Goal: Information Seeking & Learning: Learn about a topic

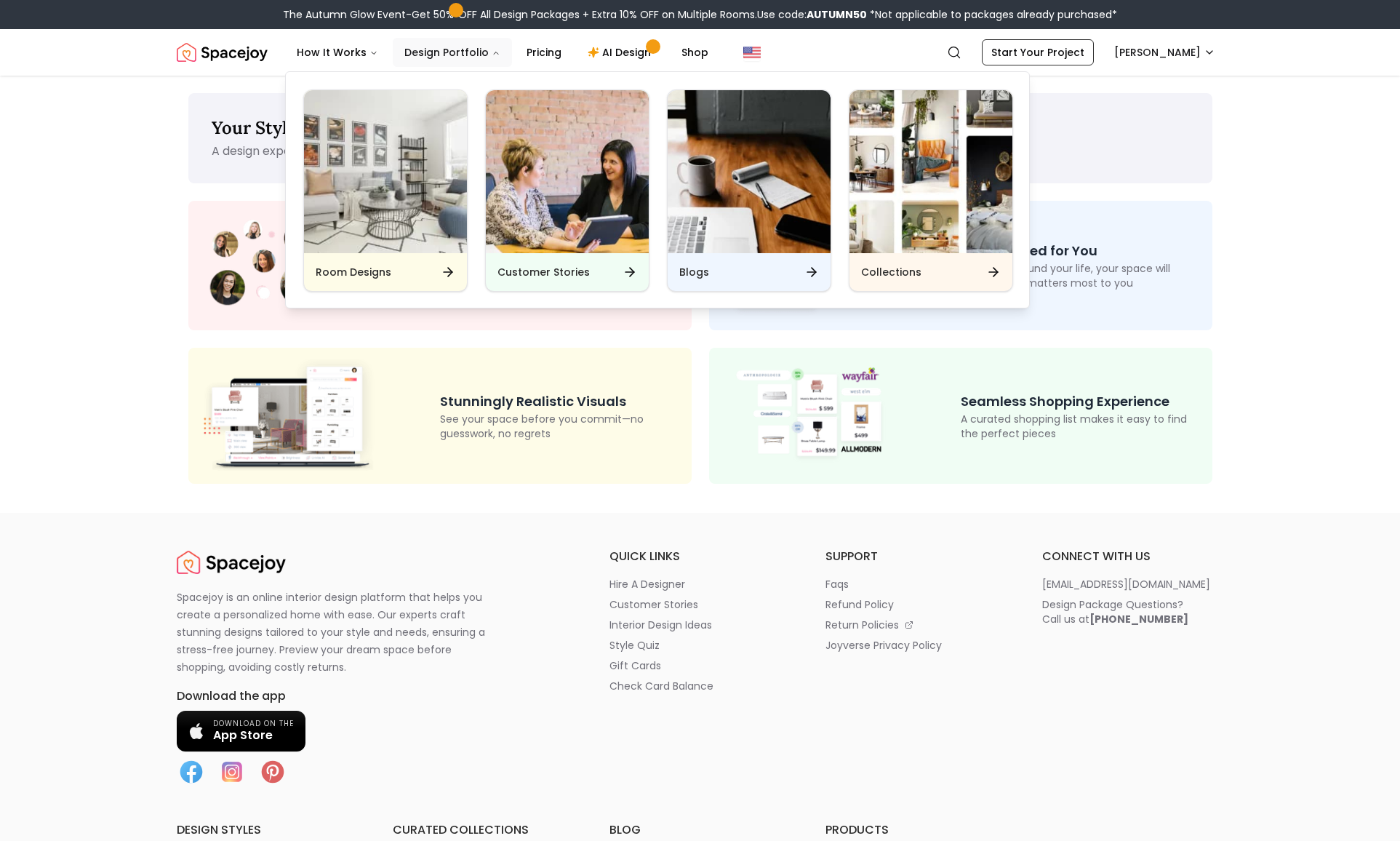
click at [445, 55] on button "Design Portfolio" at bounding box center [452, 53] width 119 height 30
click at [417, 182] on img "Main" at bounding box center [385, 172] width 163 height 163
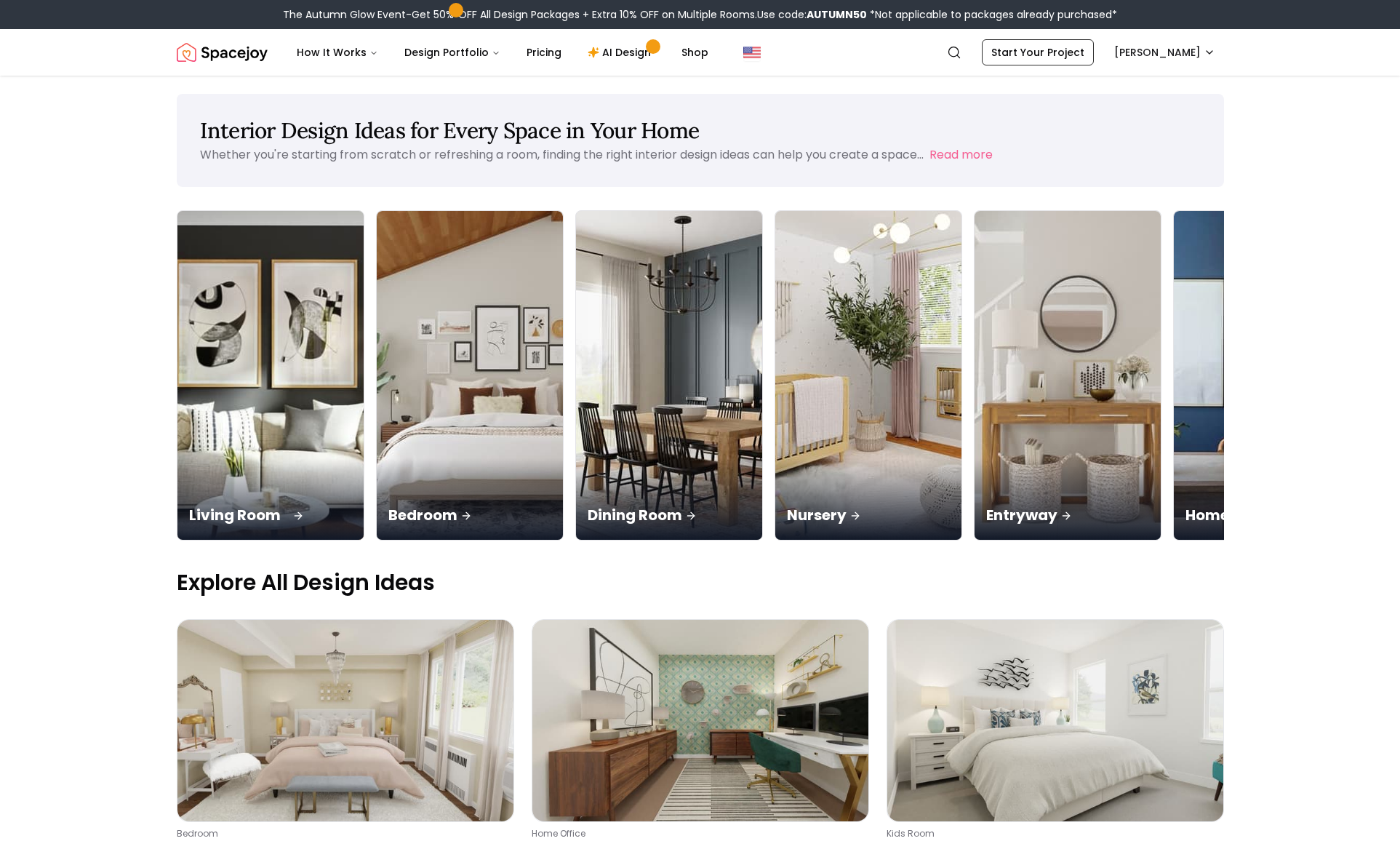
scroll to position [6, 0]
click at [293, 473] on div "Living Room" at bounding box center [270, 499] width 186 height 81
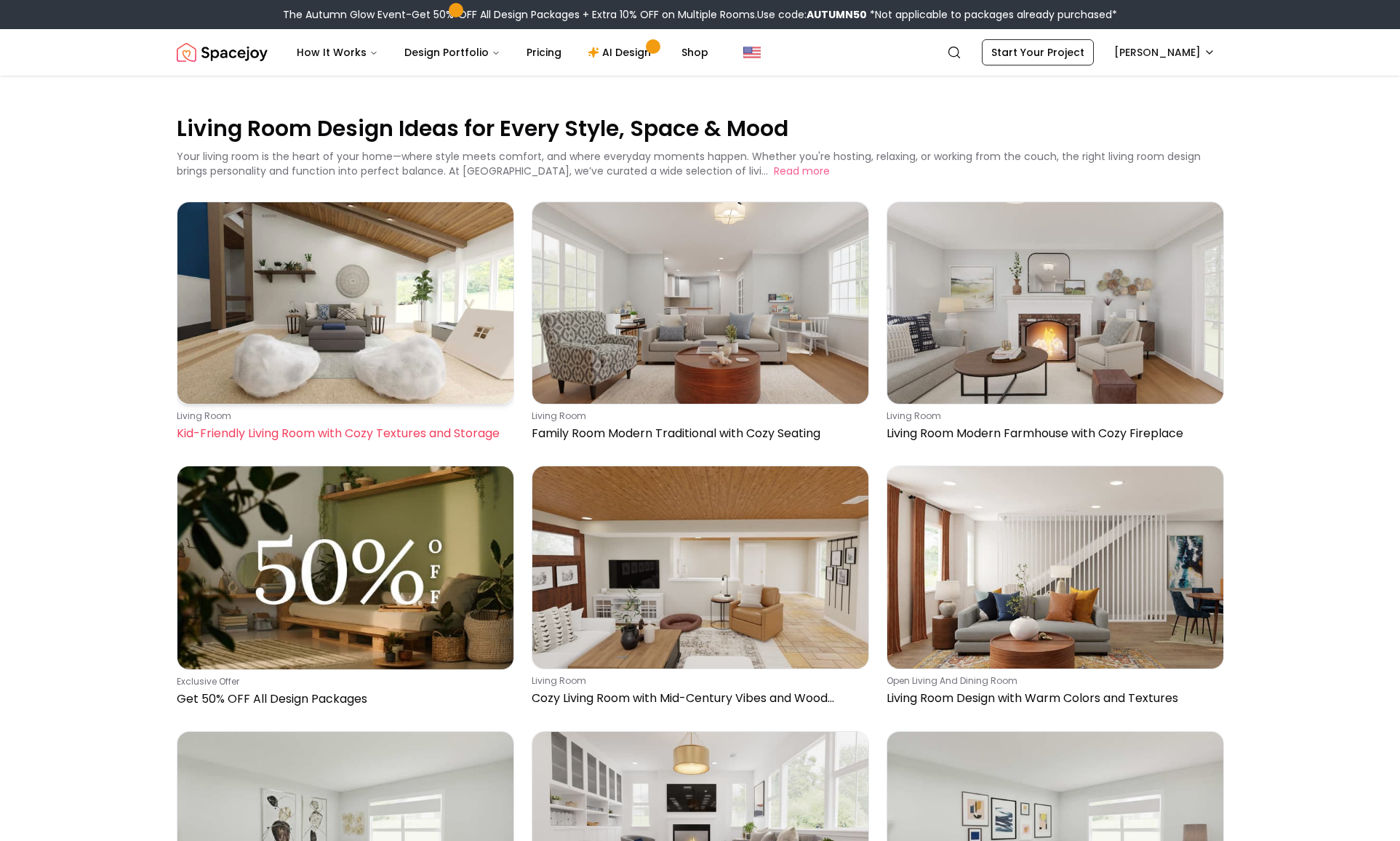
click at [431, 356] on img at bounding box center [345, 303] width 336 height 201
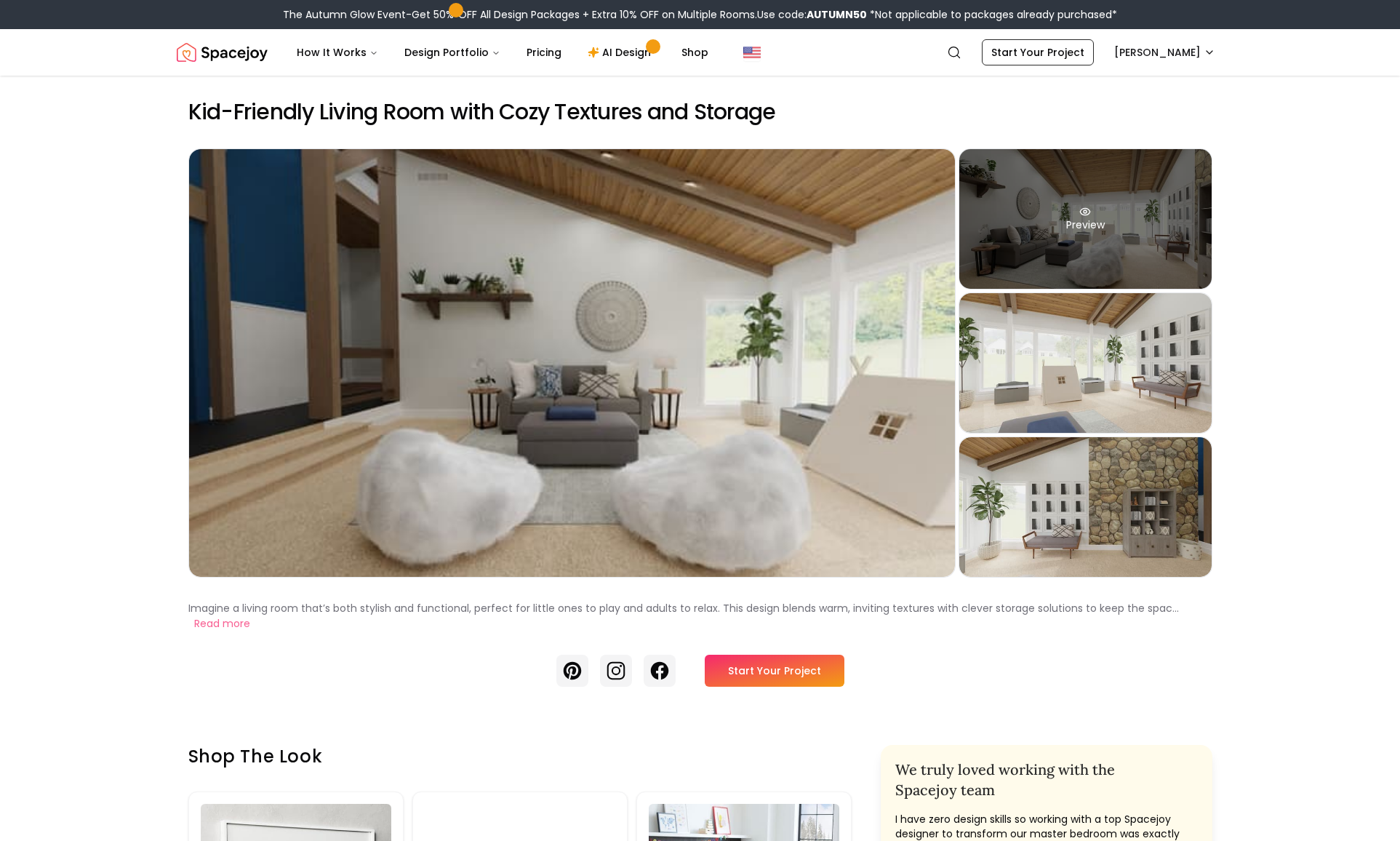
click at [1068, 272] on div "Preview" at bounding box center [1084, 219] width 252 height 139
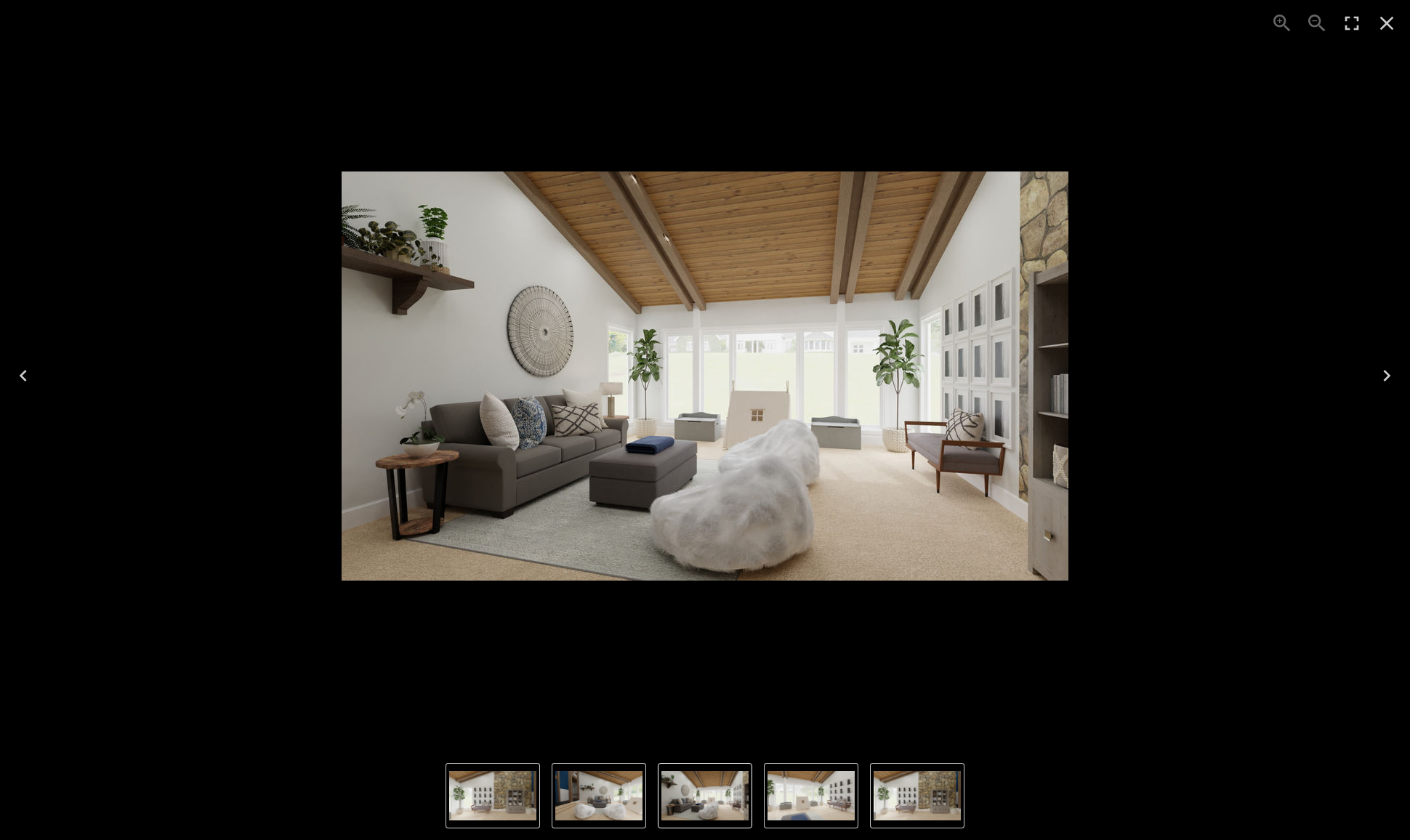
click at [574, 799] on img "1 of 4" at bounding box center [598, 796] width 88 height 50
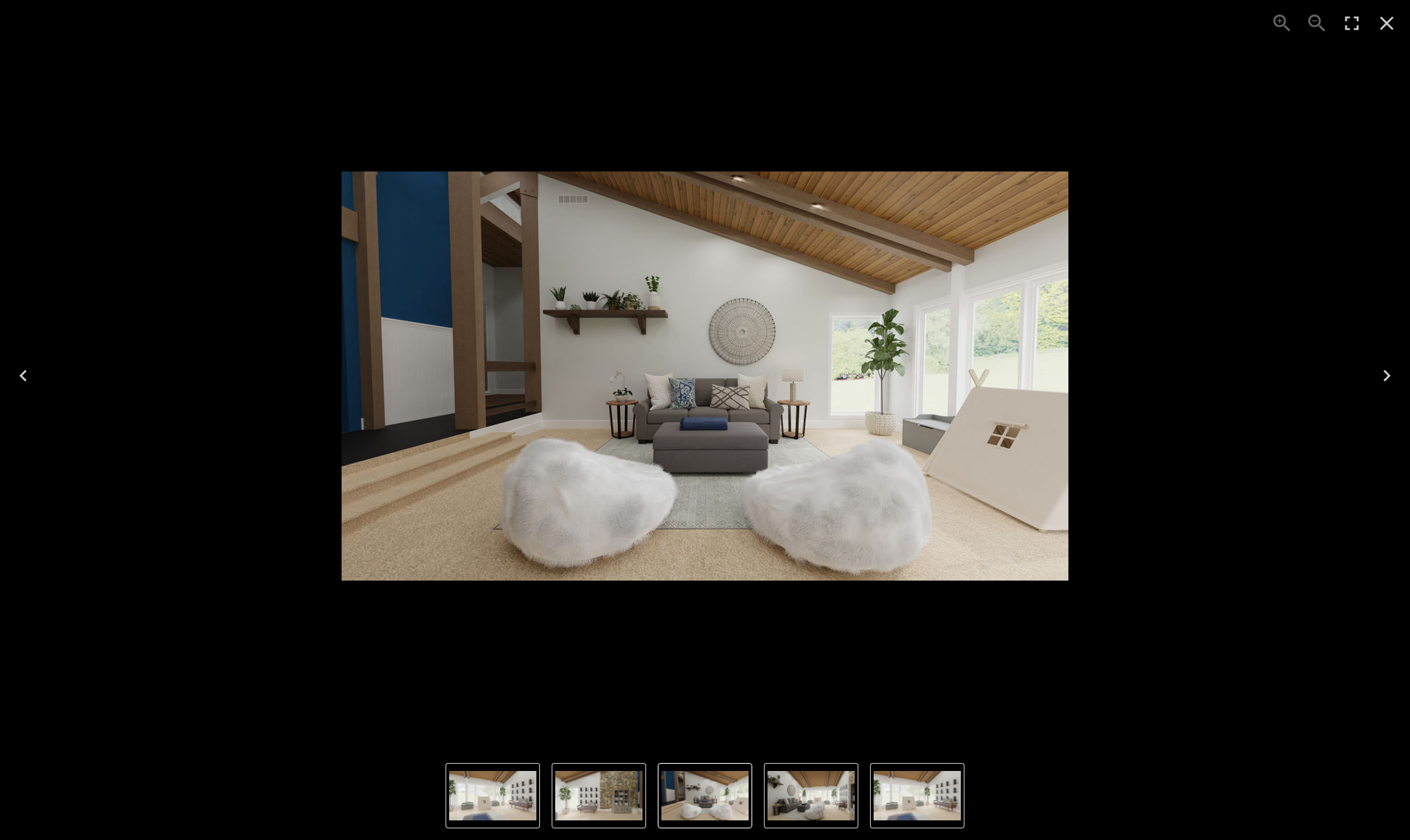
click at [1384, 375] on icon "Next" at bounding box center [1386, 375] width 23 height 23
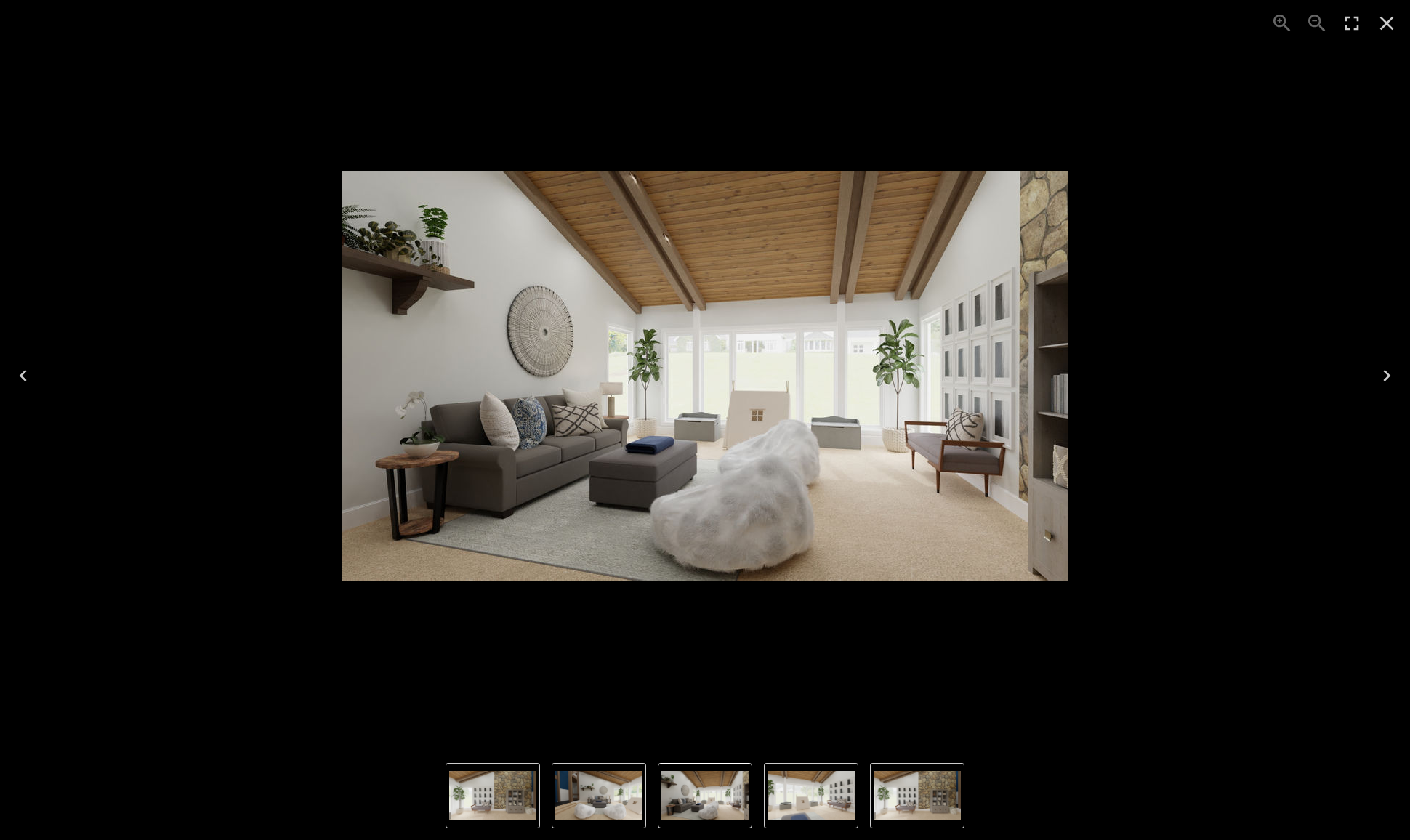
click at [1384, 375] on icon "Next" at bounding box center [1386, 375] width 23 height 23
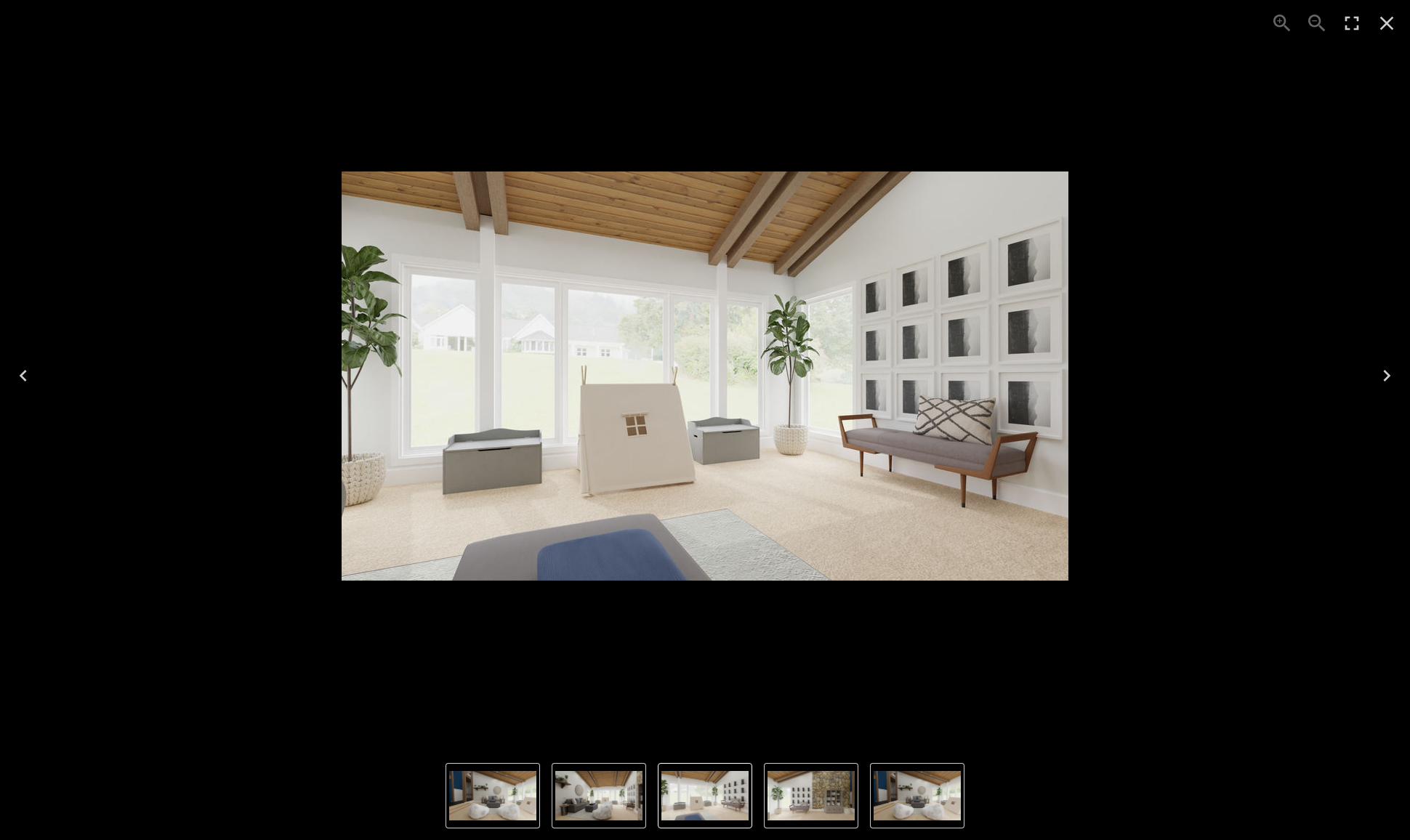
click at [1384, 375] on icon "Next" at bounding box center [1386, 375] width 23 height 23
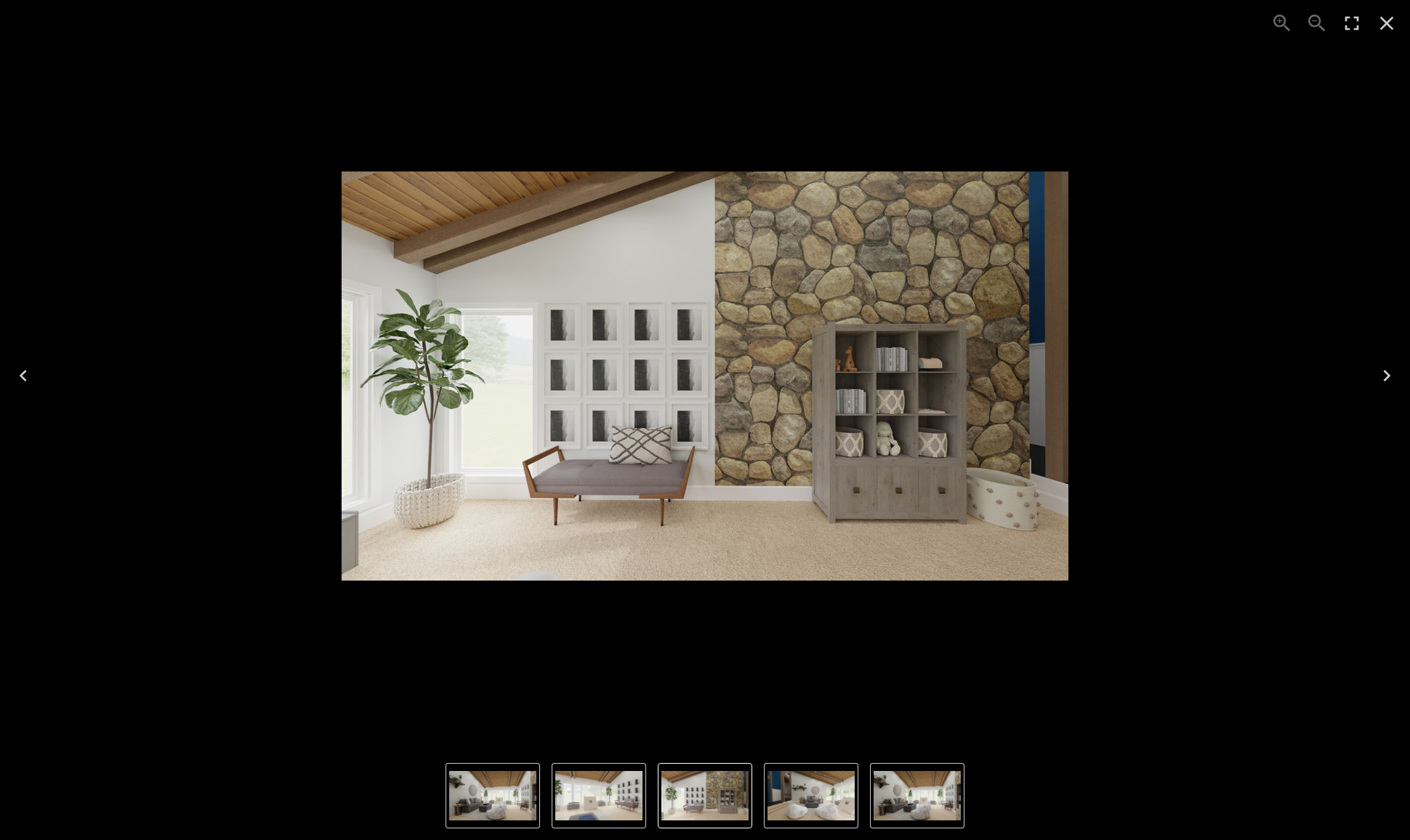
click at [1384, 376] on icon "Next" at bounding box center [1386, 375] width 23 height 23
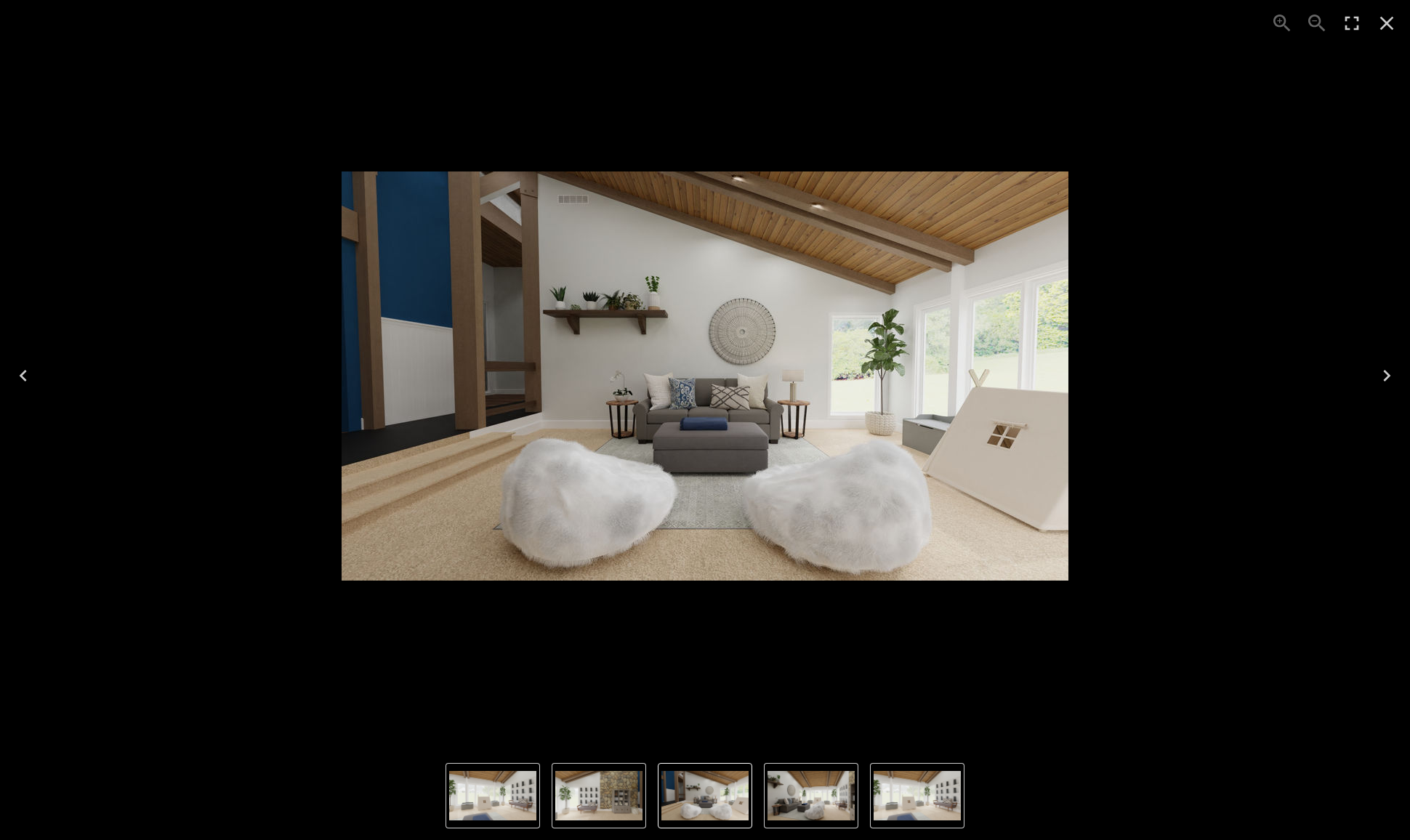
click at [1384, 376] on icon "Next" at bounding box center [1386, 375] width 23 height 23
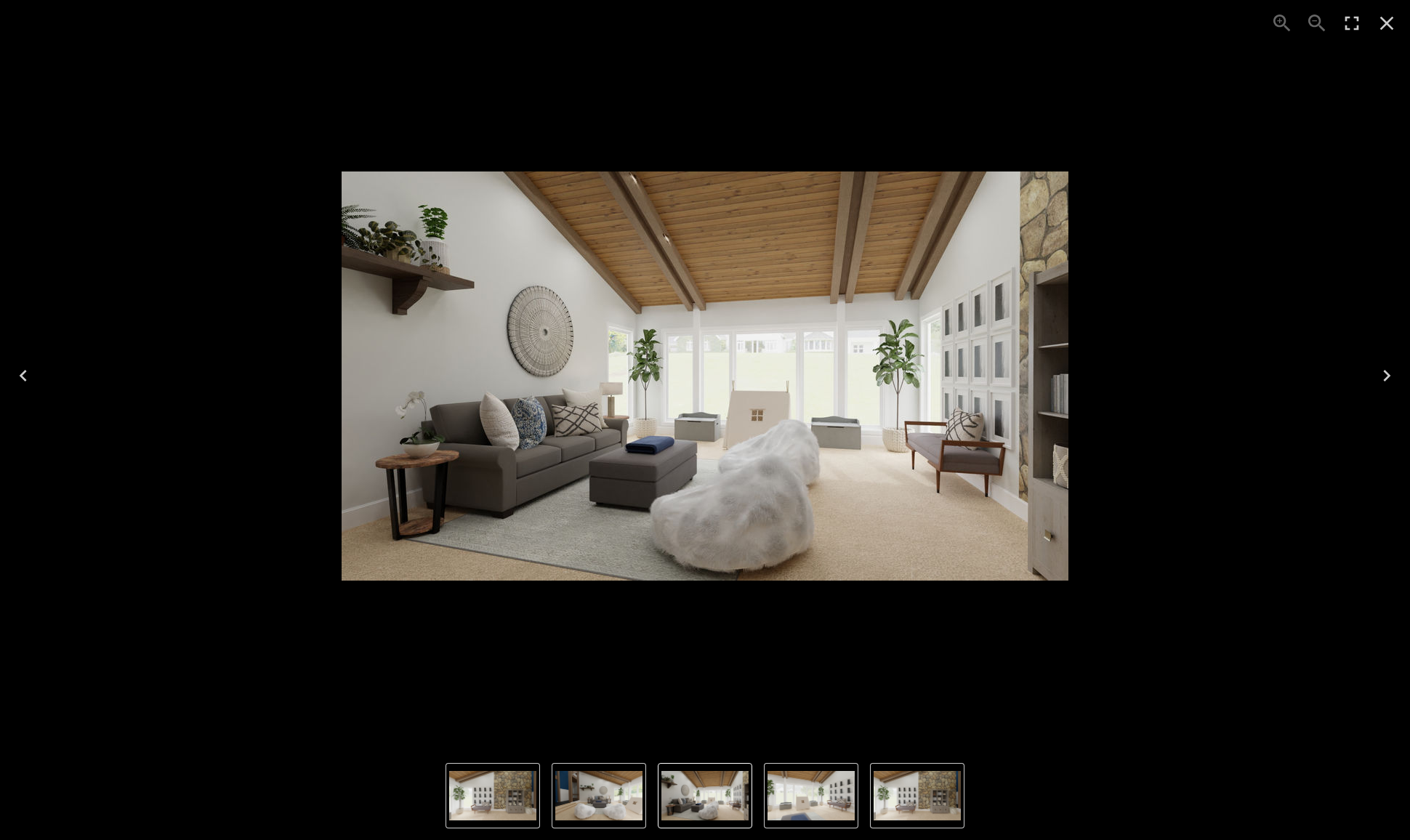
click at [1384, 376] on icon "Next" at bounding box center [1386, 375] width 23 height 23
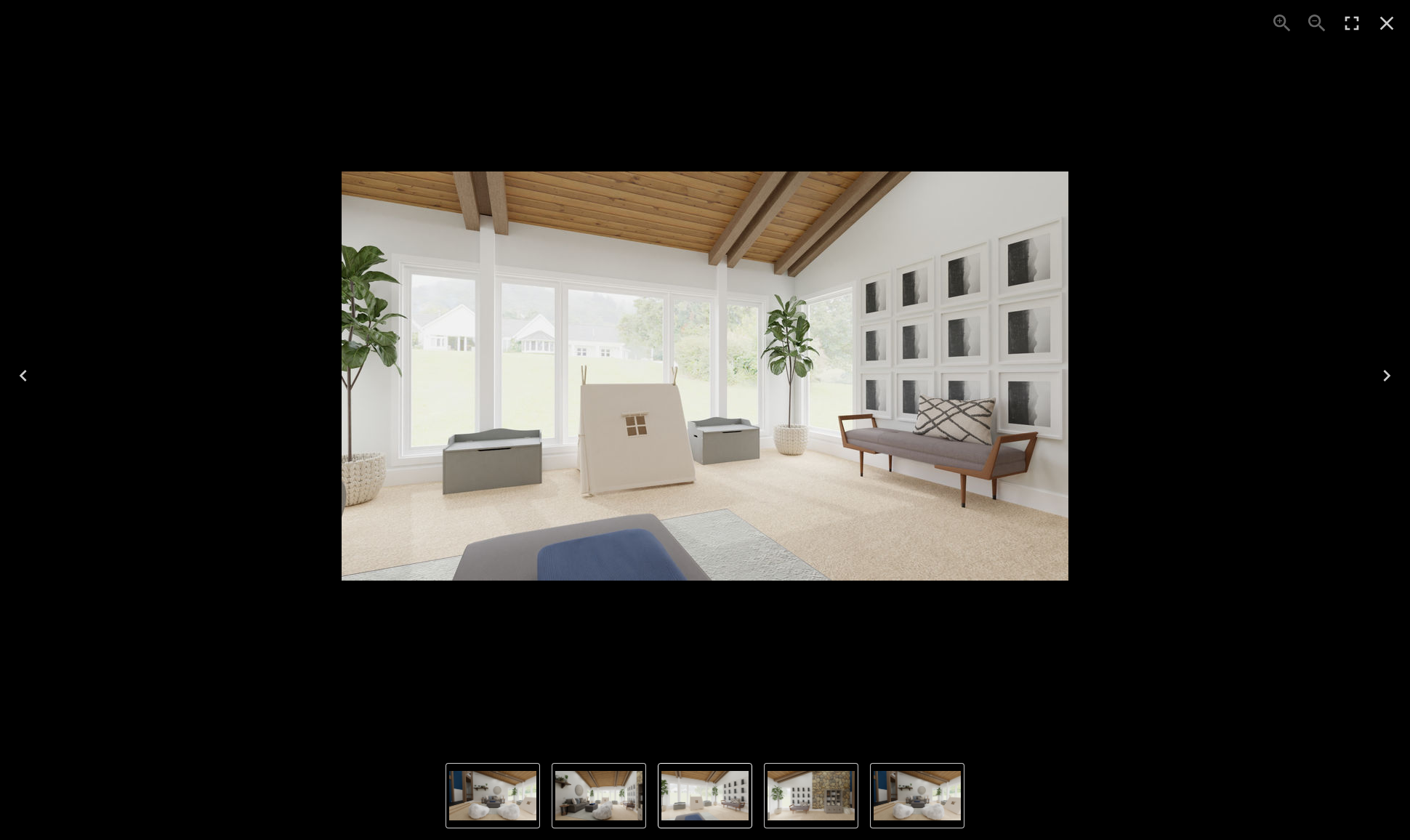
click at [1391, 20] on icon "Close" at bounding box center [1386, 23] width 23 height 23
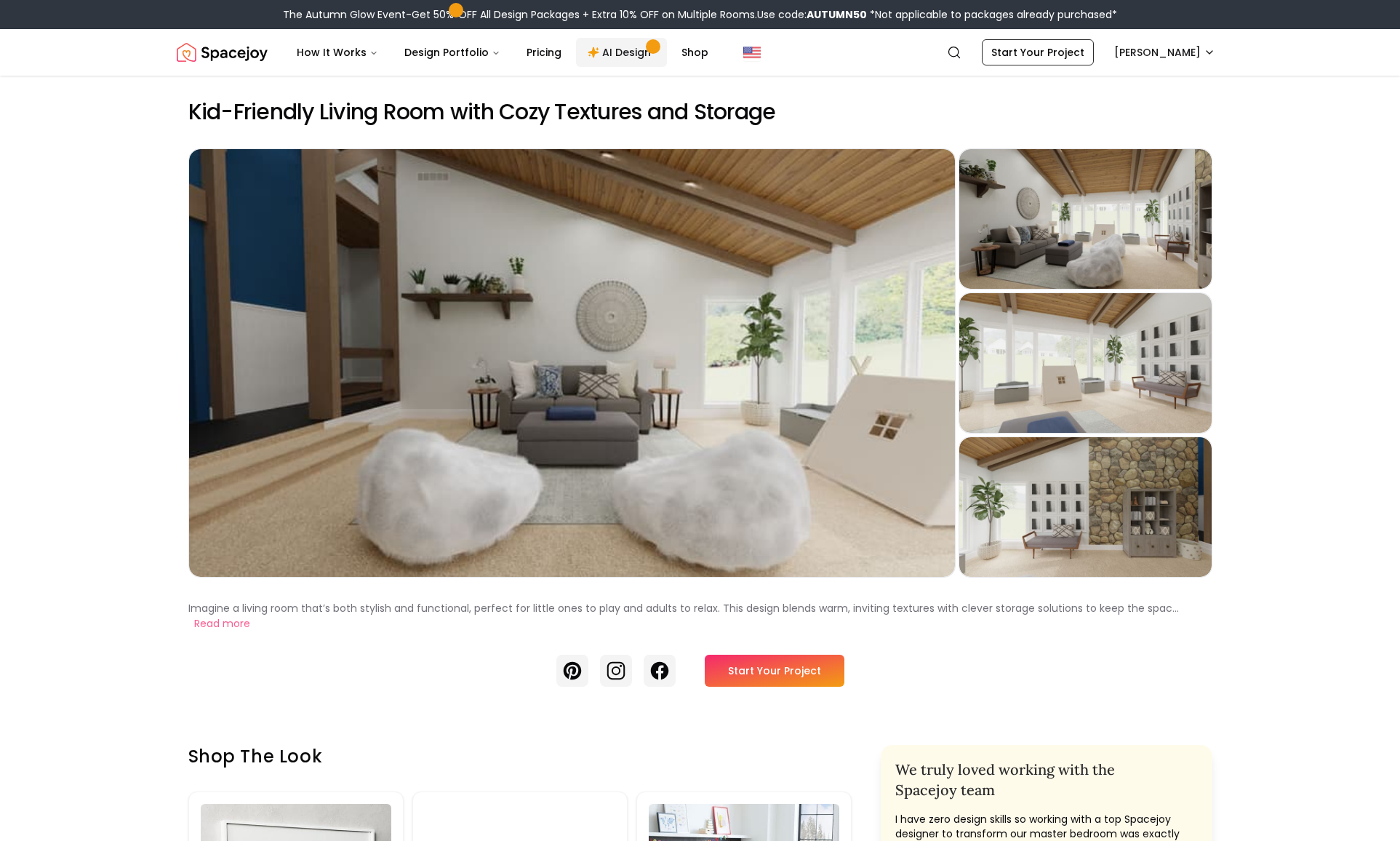
click at [620, 50] on link "AI Design" at bounding box center [621, 53] width 91 height 30
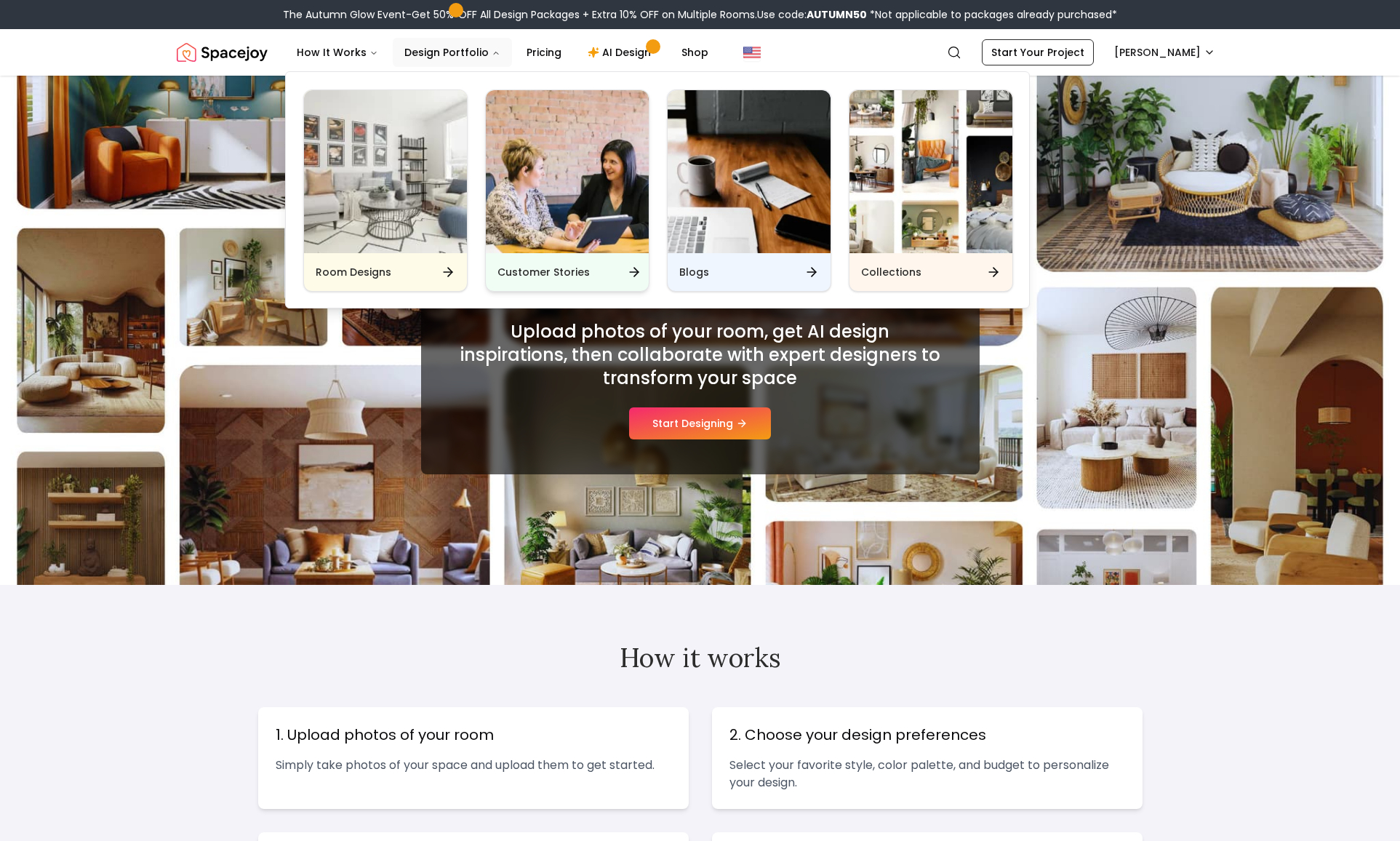
click at [566, 203] on img "Main" at bounding box center [567, 172] width 163 height 163
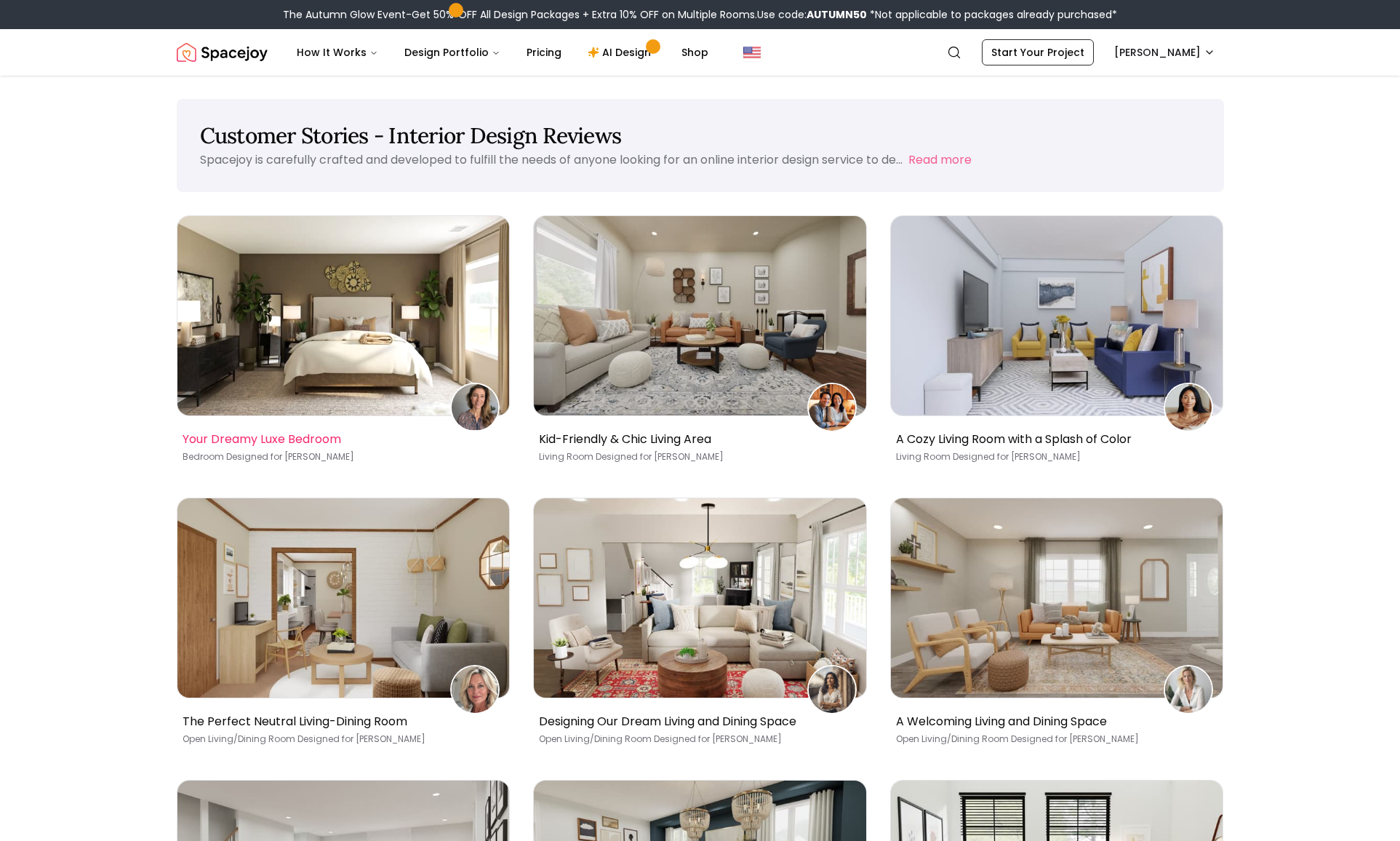
click at [278, 380] on img at bounding box center [343, 316] width 332 height 199
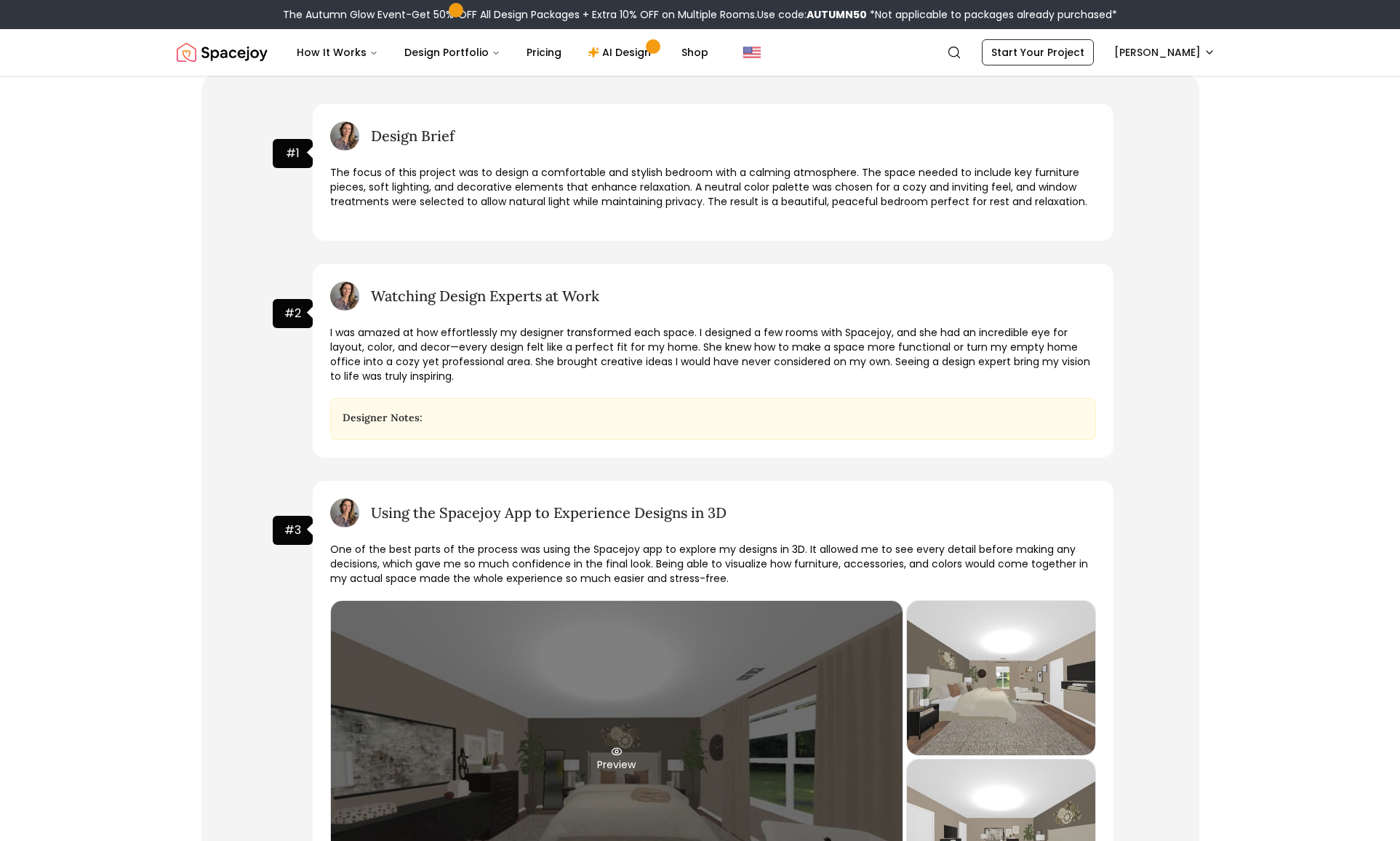
scroll to position [919, 0]
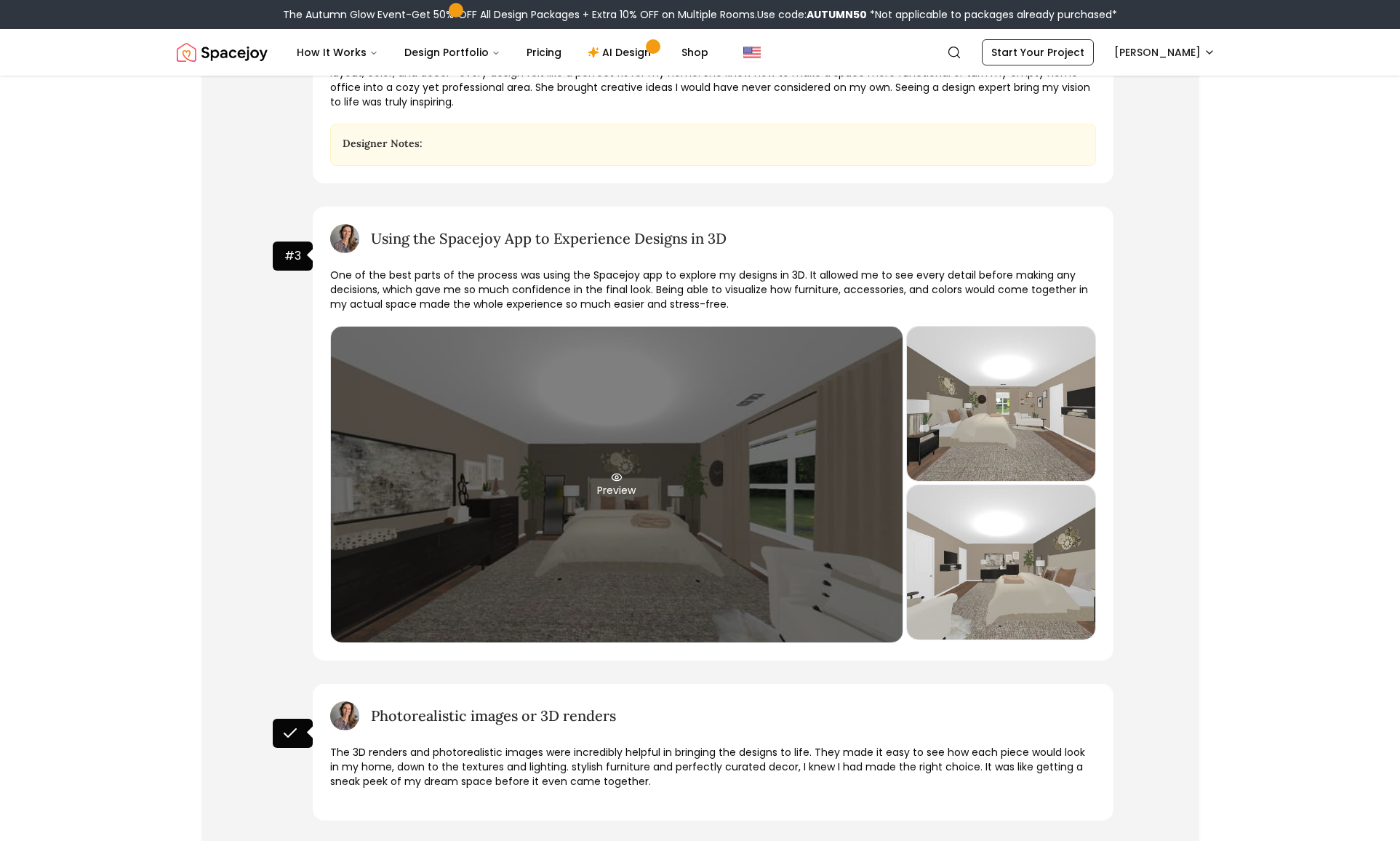
click at [589, 458] on div "Preview" at bounding box center [617, 485] width 572 height 316
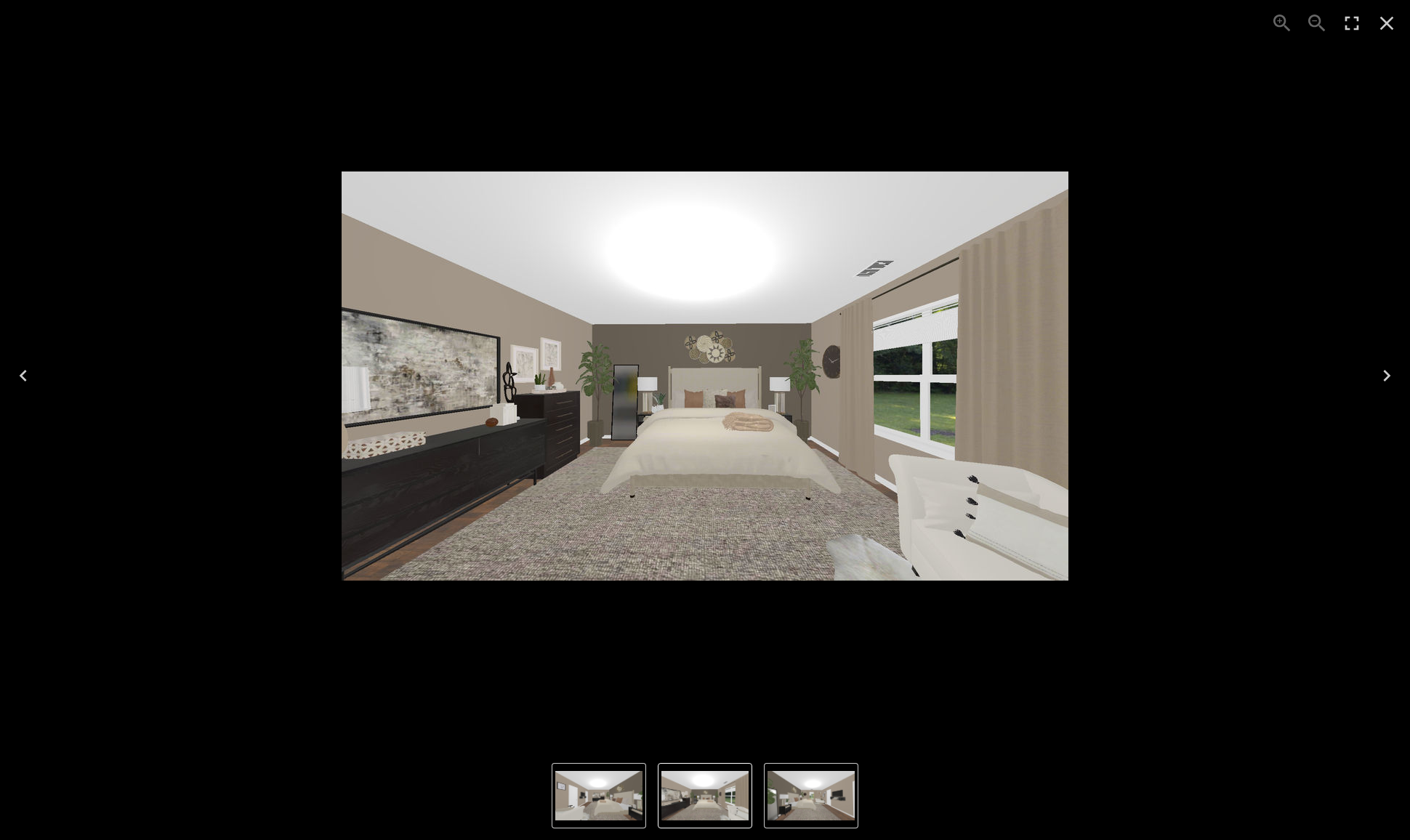
click at [665, 805] on img "1 of 3" at bounding box center [705, 796] width 88 height 50
click at [797, 794] on img "2 of 3" at bounding box center [811, 796] width 88 height 50
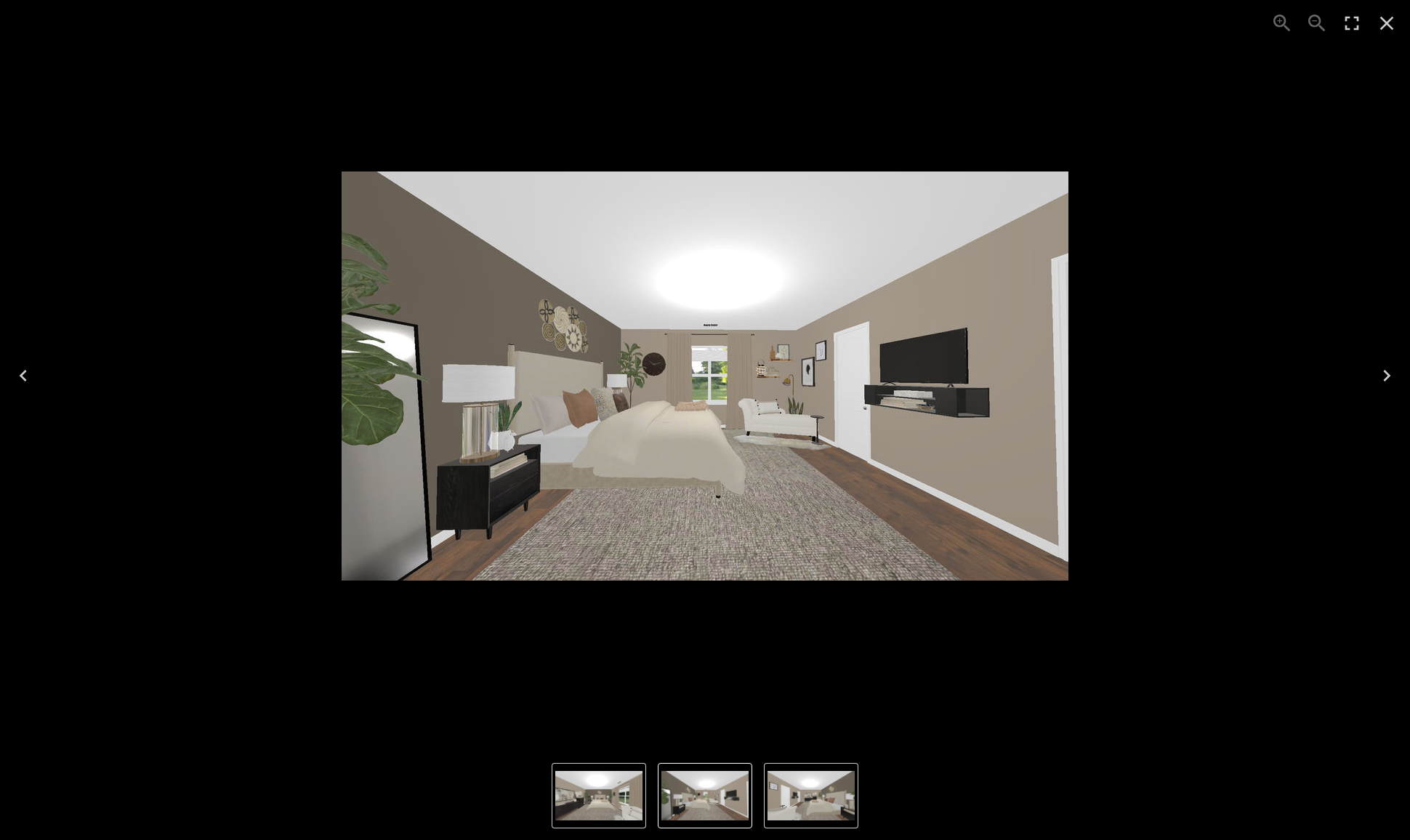
click at [1379, 26] on icon "Close" at bounding box center [1386, 23] width 23 height 23
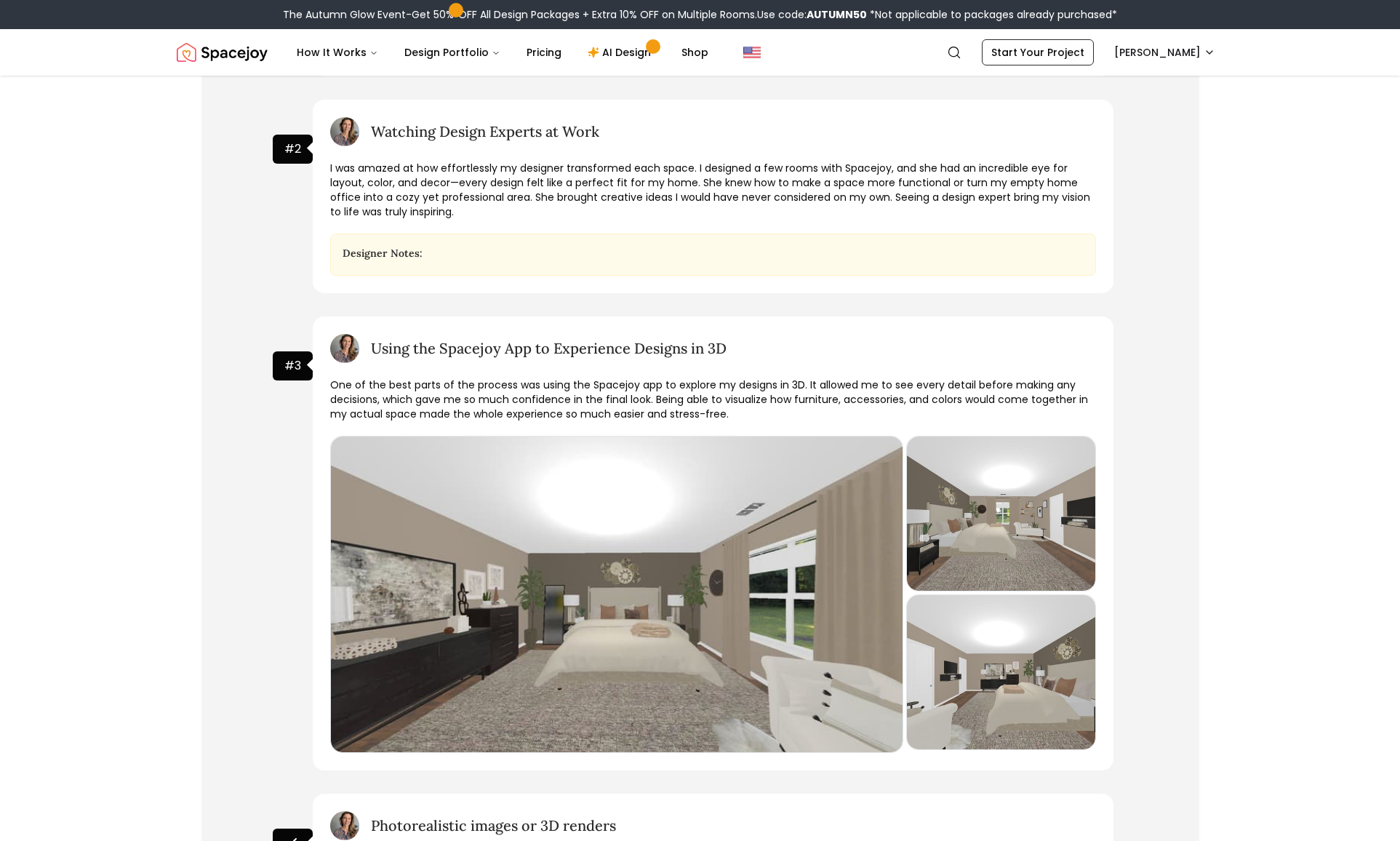
scroll to position [1588, 0]
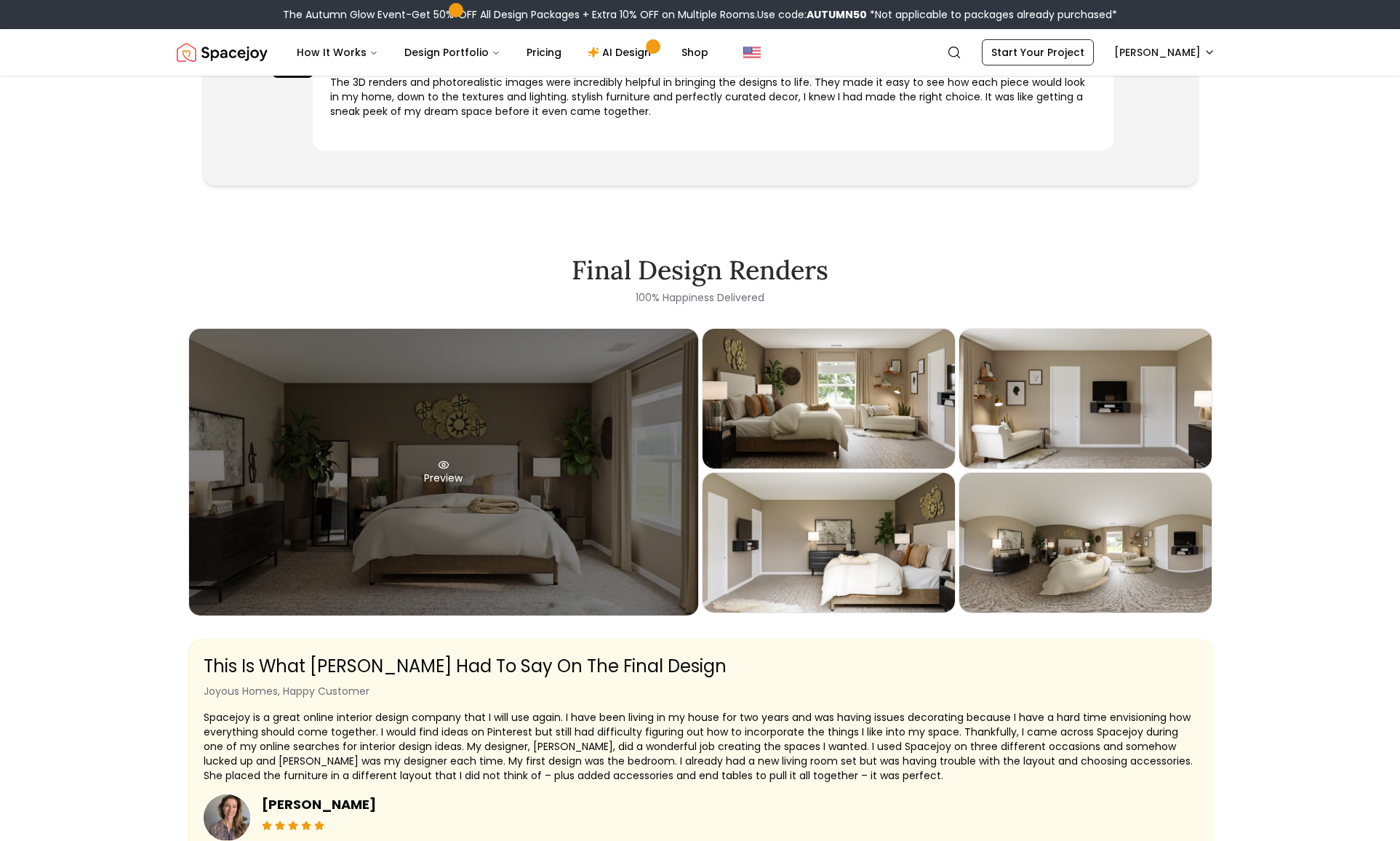
click at [558, 495] on div "Preview" at bounding box center [444, 472] width 509 height 286
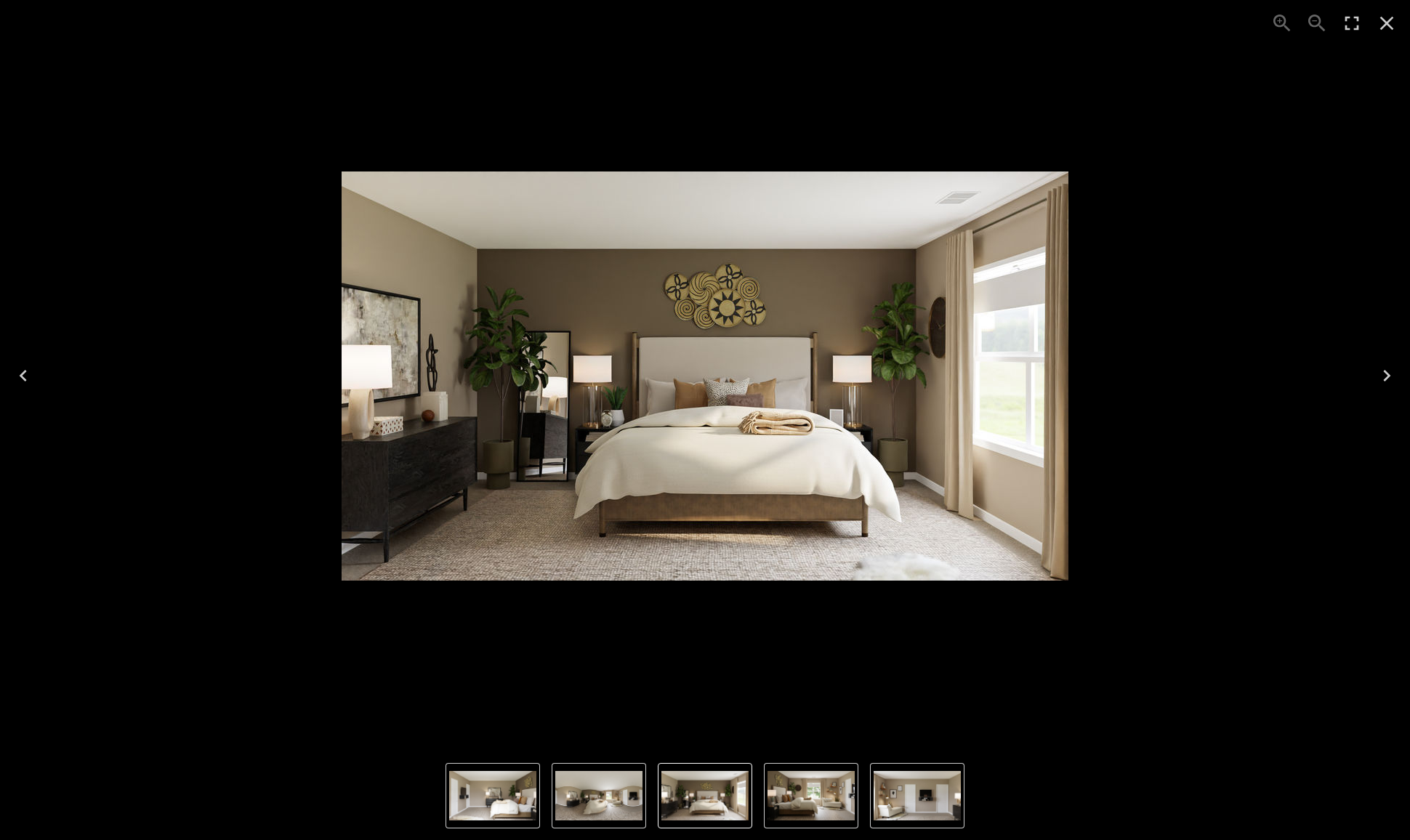
click at [1389, 379] on icon "Next" at bounding box center [1386, 375] width 23 height 23
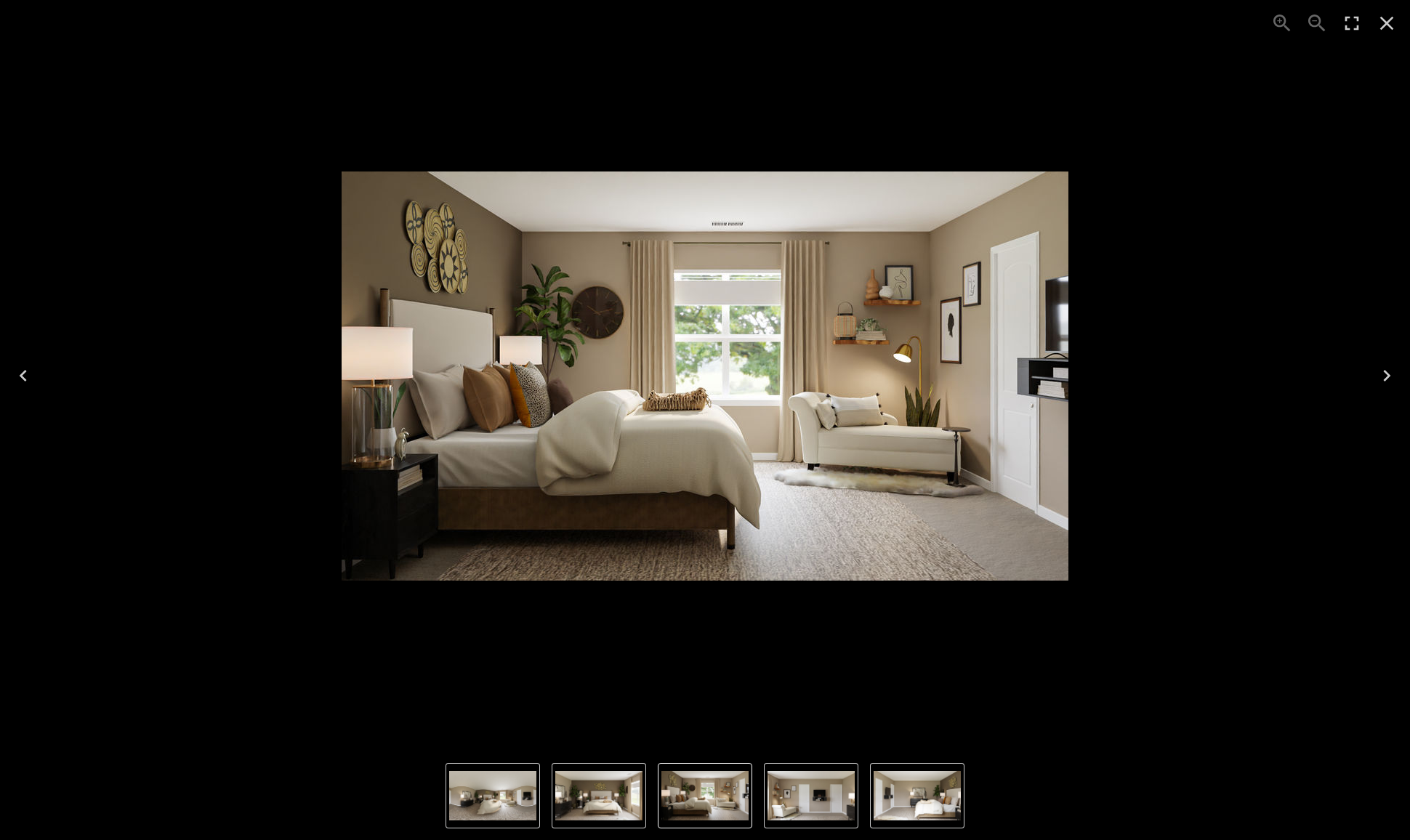
click at [1389, 379] on icon "Next" at bounding box center [1386, 375] width 23 height 23
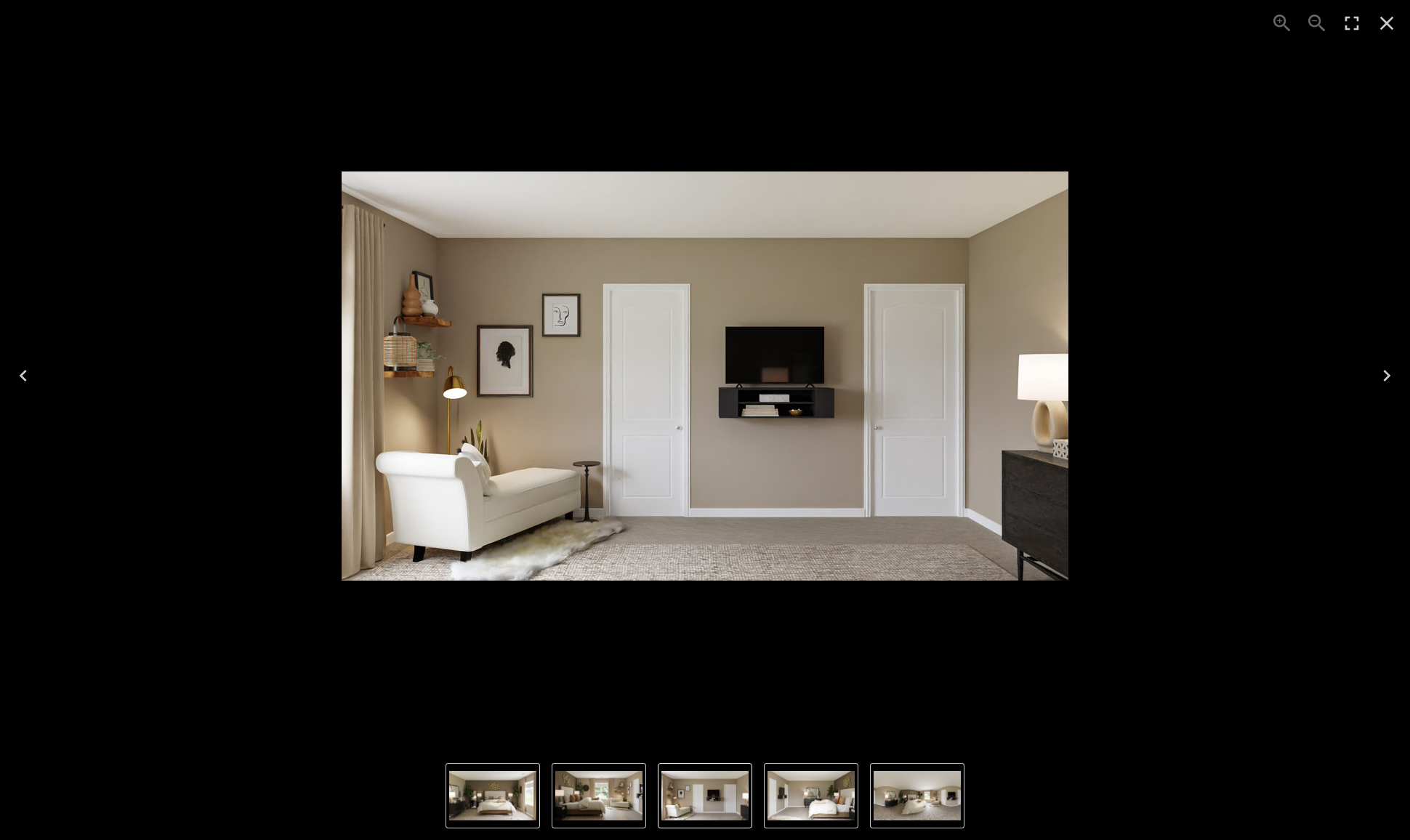
click at [1389, 379] on icon "Next" at bounding box center [1386, 375] width 23 height 23
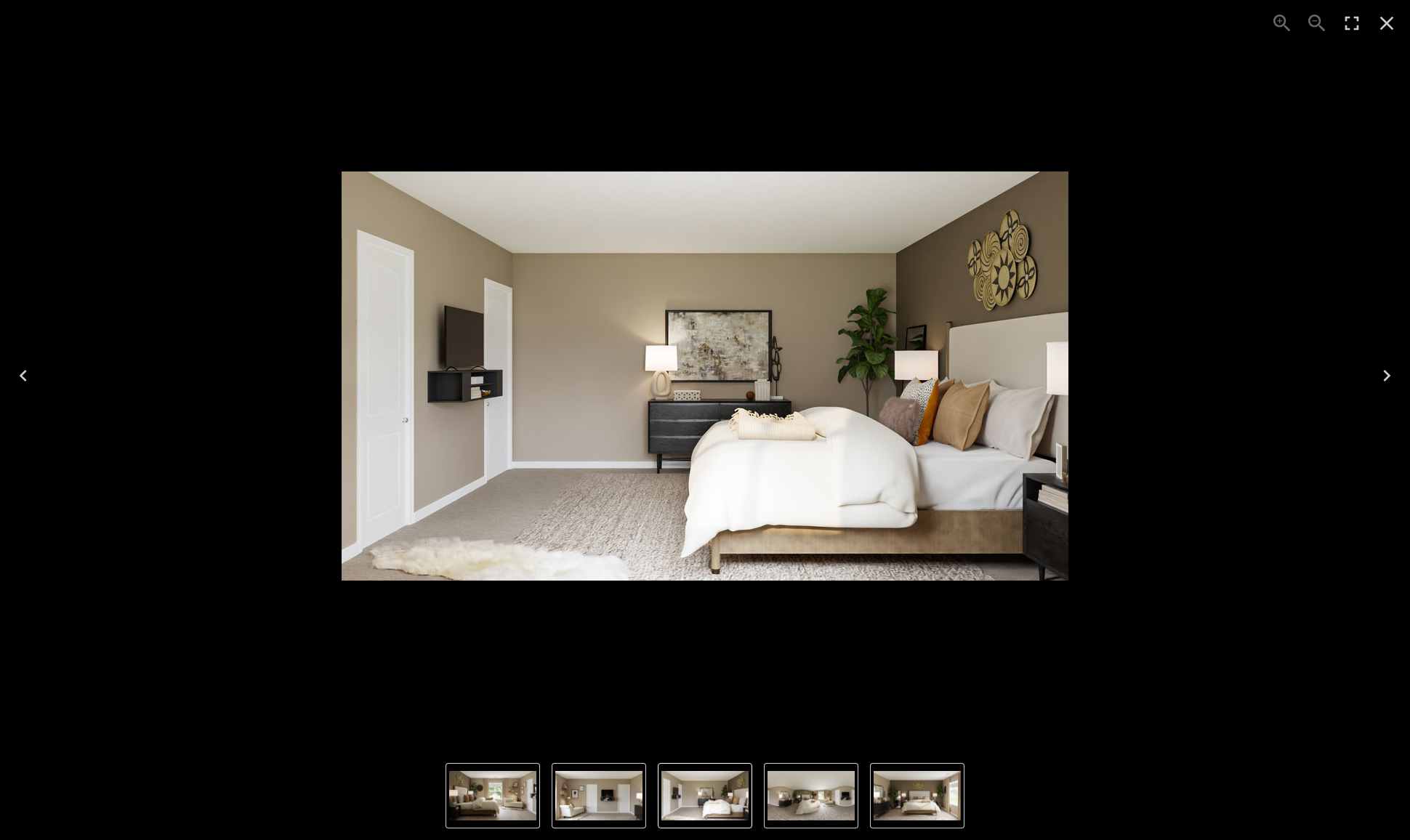
click at [1389, 379] on icon "Next" at bounding box center [1386, 375] width 23 height 23
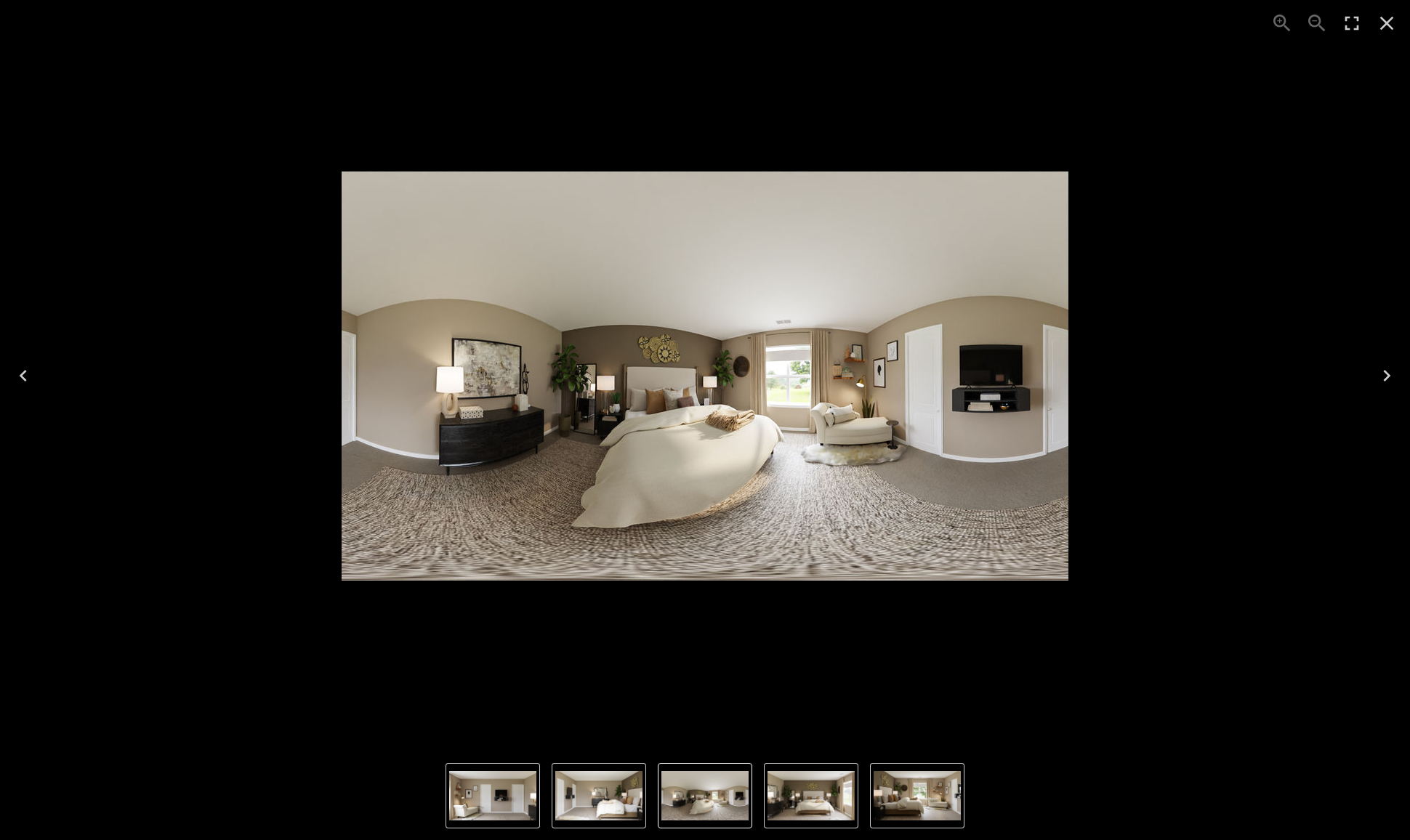
click at [1389, 379] on icon "Next" at bounding box center [1386, 375] width 23 height 23
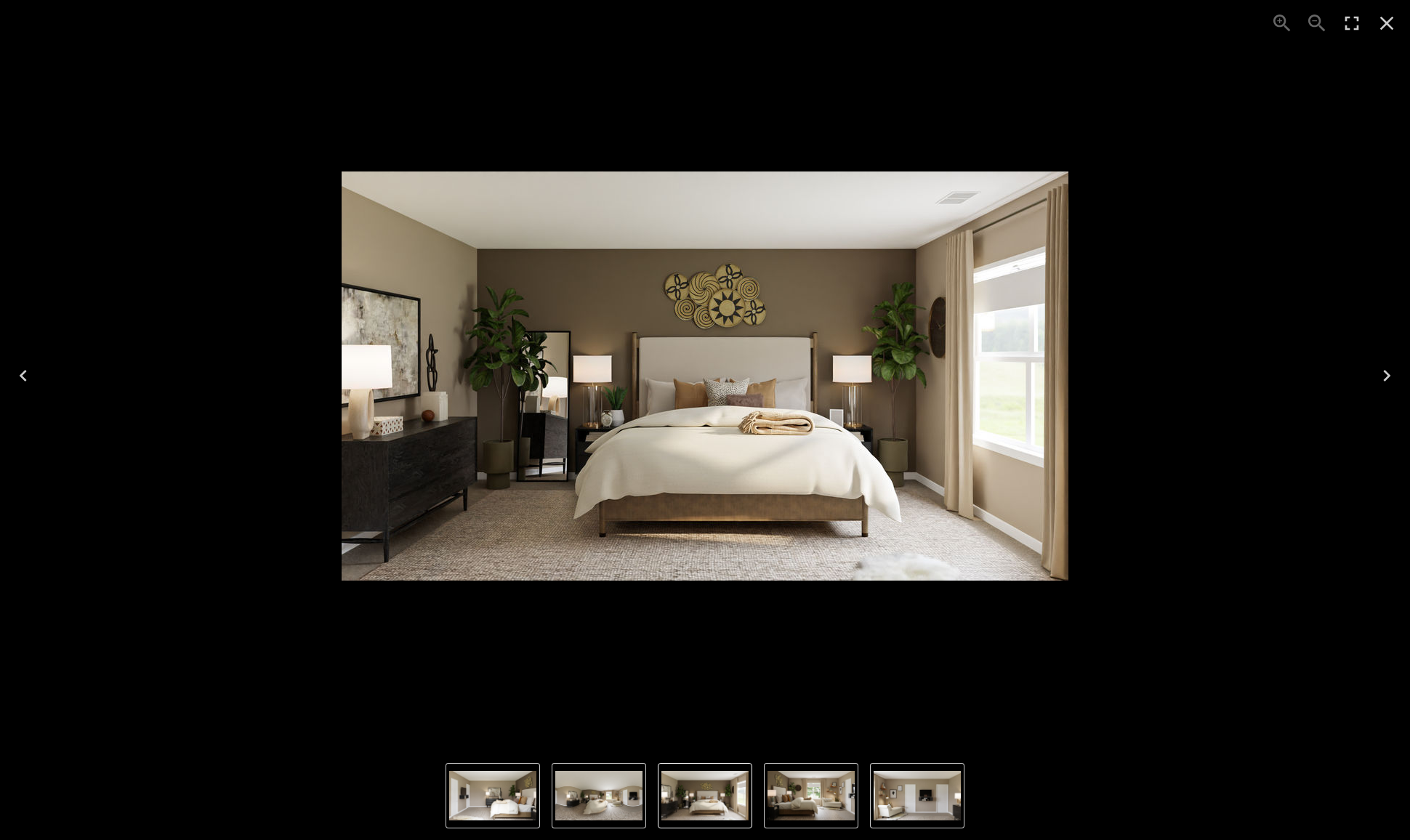
click at [25, 379] on icon "Previous" at bounding box center [23, 375] width 7 height 12
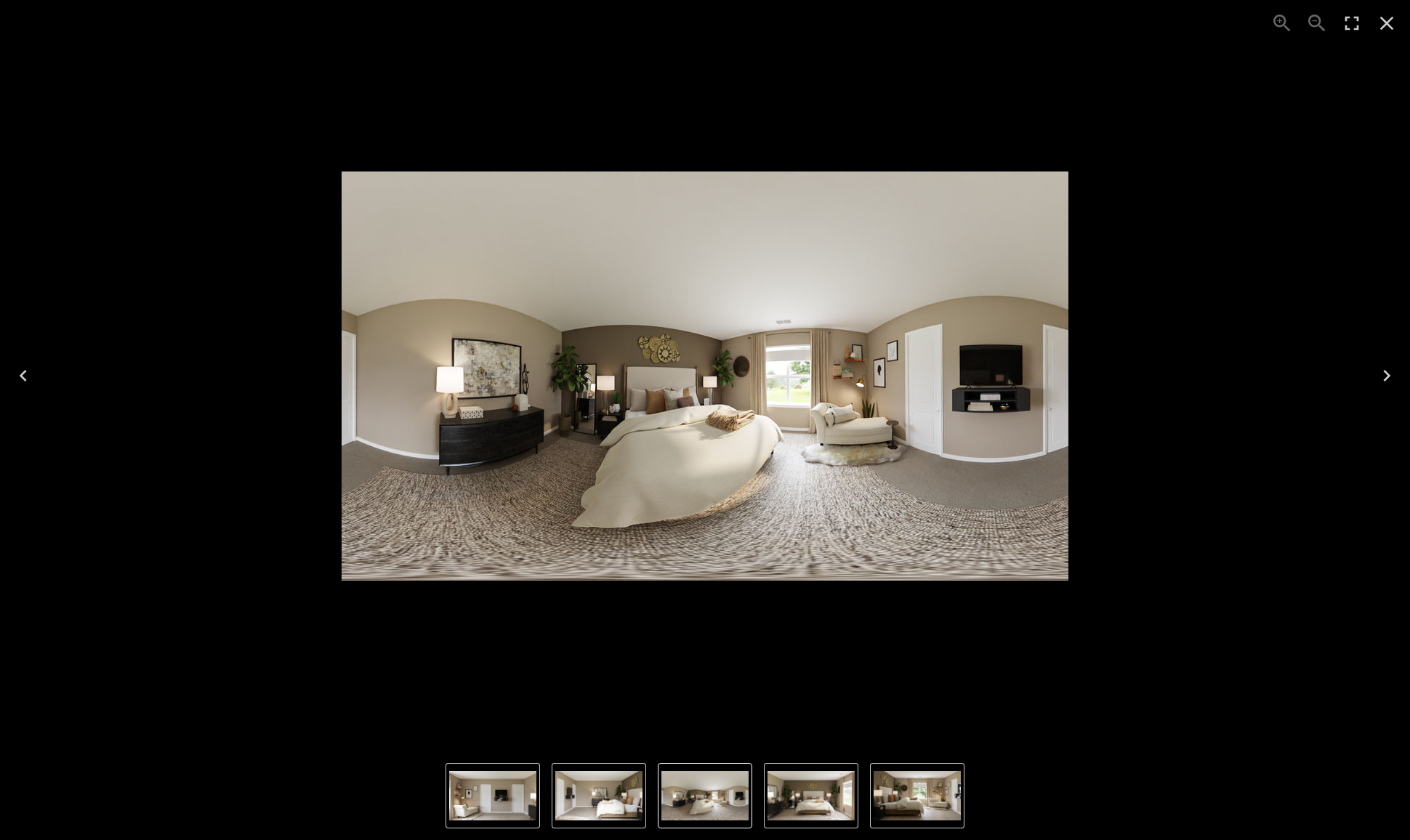
click at [1387, 385] on icon "Next" at bounding box center [1386, 375] width 23 height 23
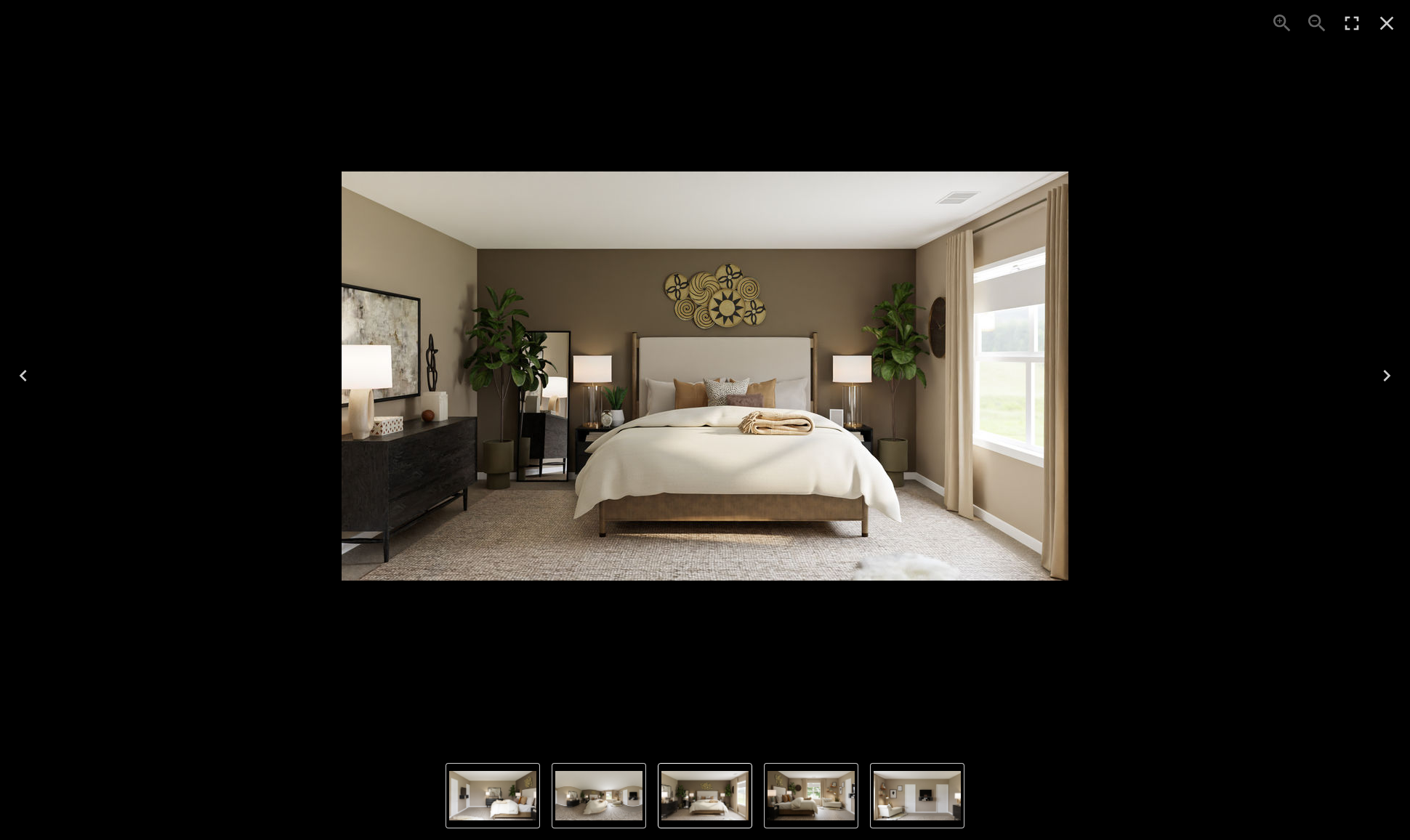
click at [1387, 385] on icon "Next" at bounding box center [1386, 375] width 23 height 23
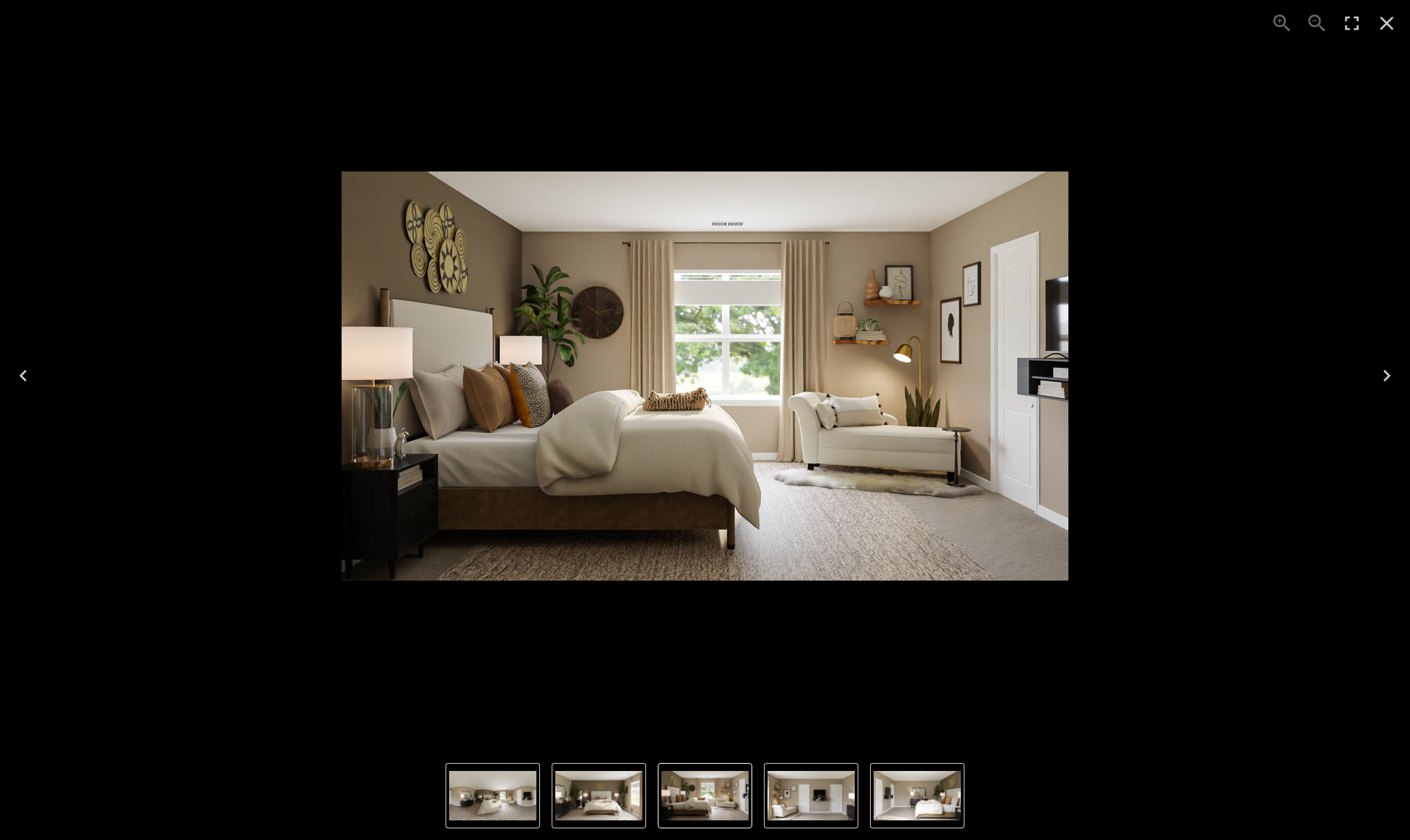
click at [1392, 27] on icon "Close" at bounding box center [1386, 23] width 23 height 23
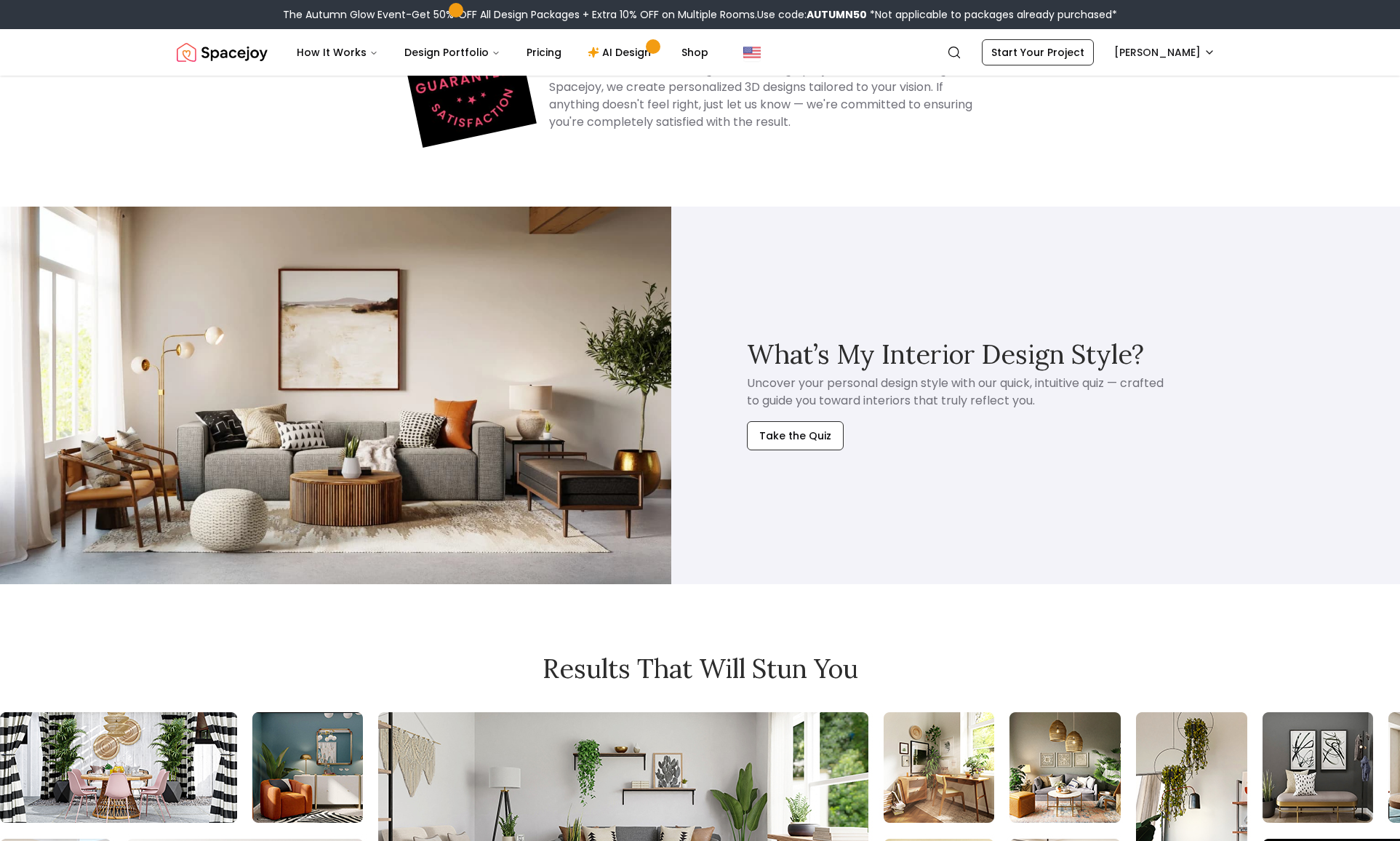
scroll to position [7937, 0]
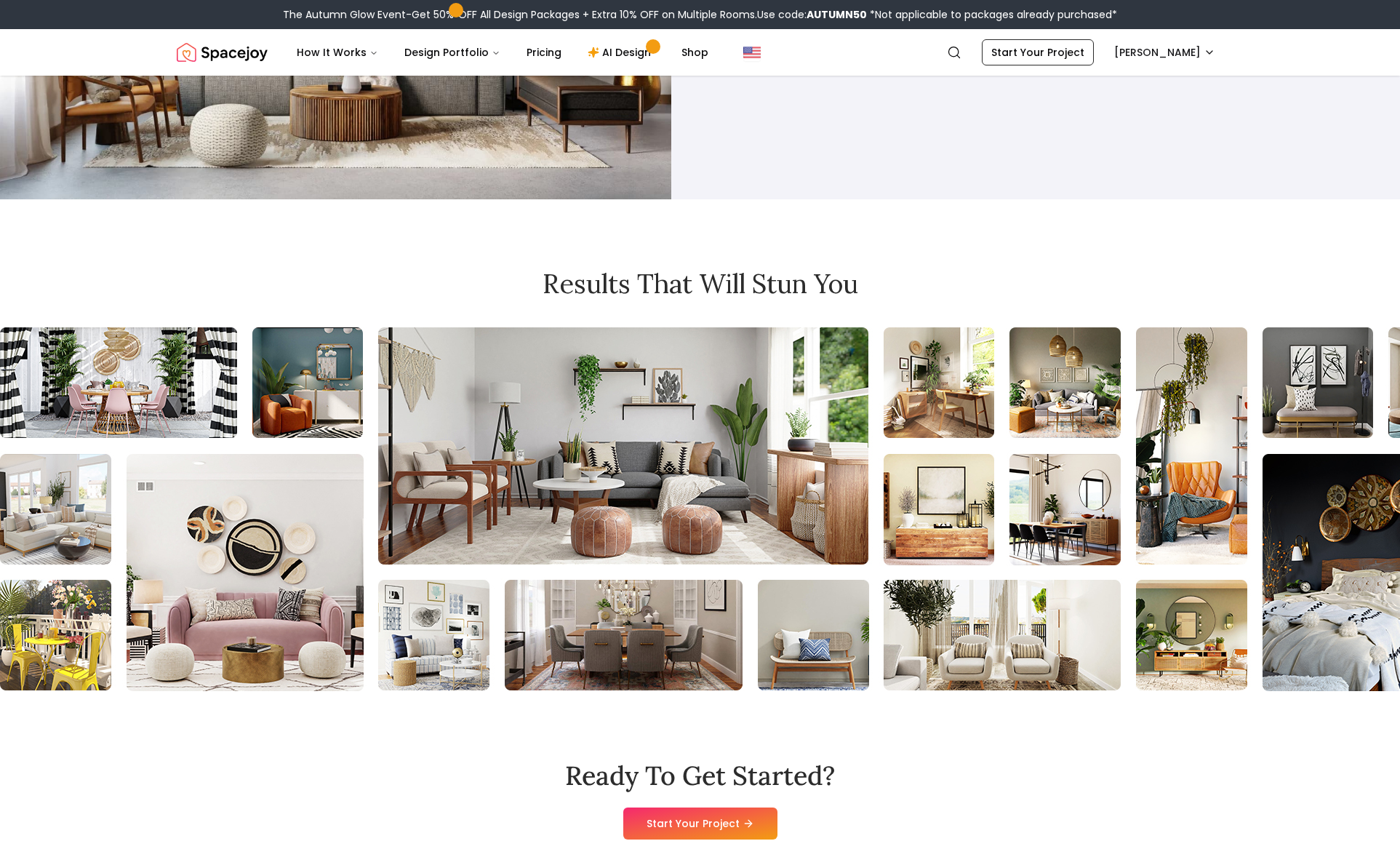
drag, startPoint x: 353, startPoint y: 439, endPoint x: 313, endPoint y: 372, distance: 78.0
